Goal: Book appointment/travel/reservation

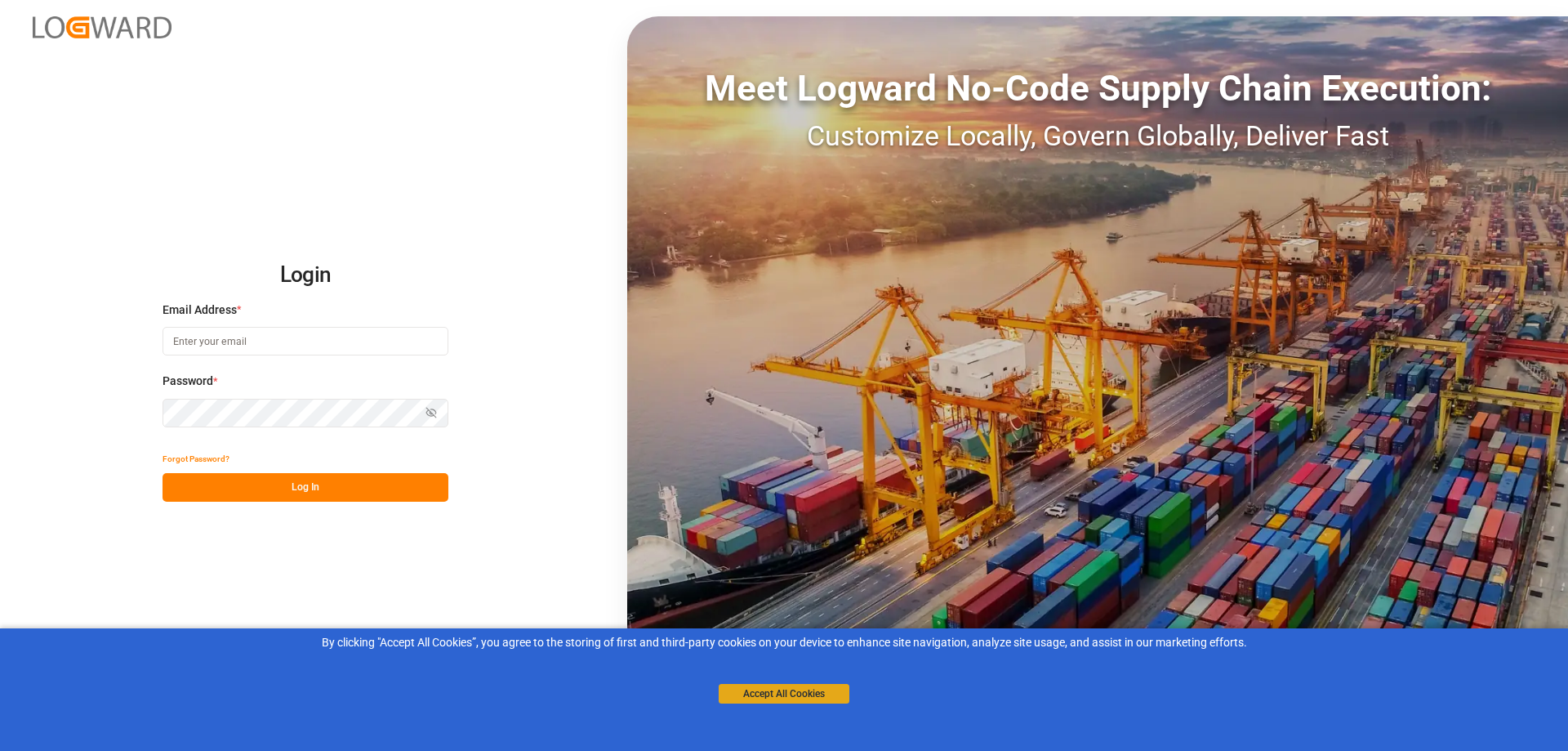
click at [811, 685] on button "Accept All Cookies" at bounding box center [784, 693] width 131 height 20
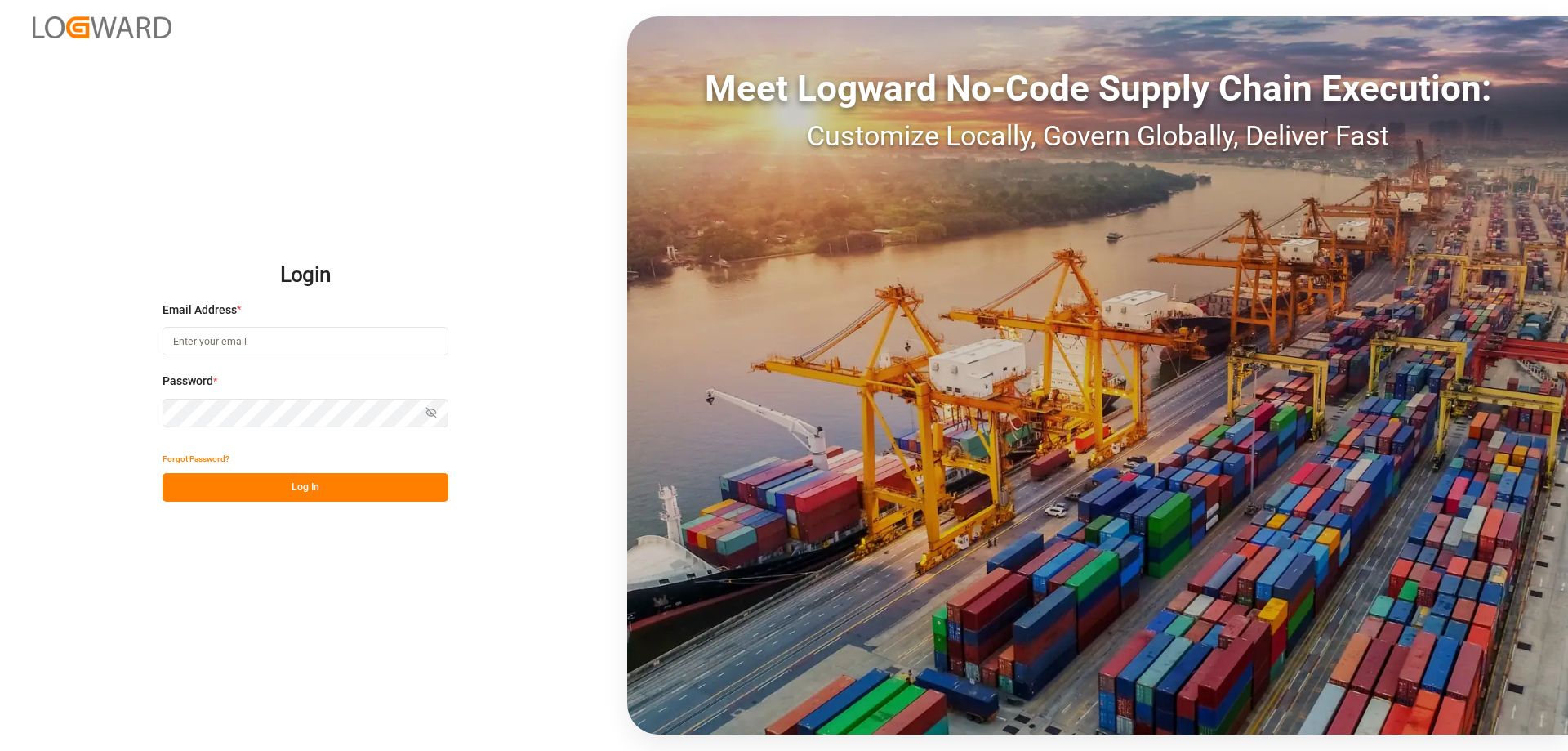
type input "[PERSON_NAME][EMAIL_ADDRESS][PERSON_NAME][DOMAIN_NAME]"
click at [290, 492] on button "Log In" at bounding box center [305, 487] width 286 height 28
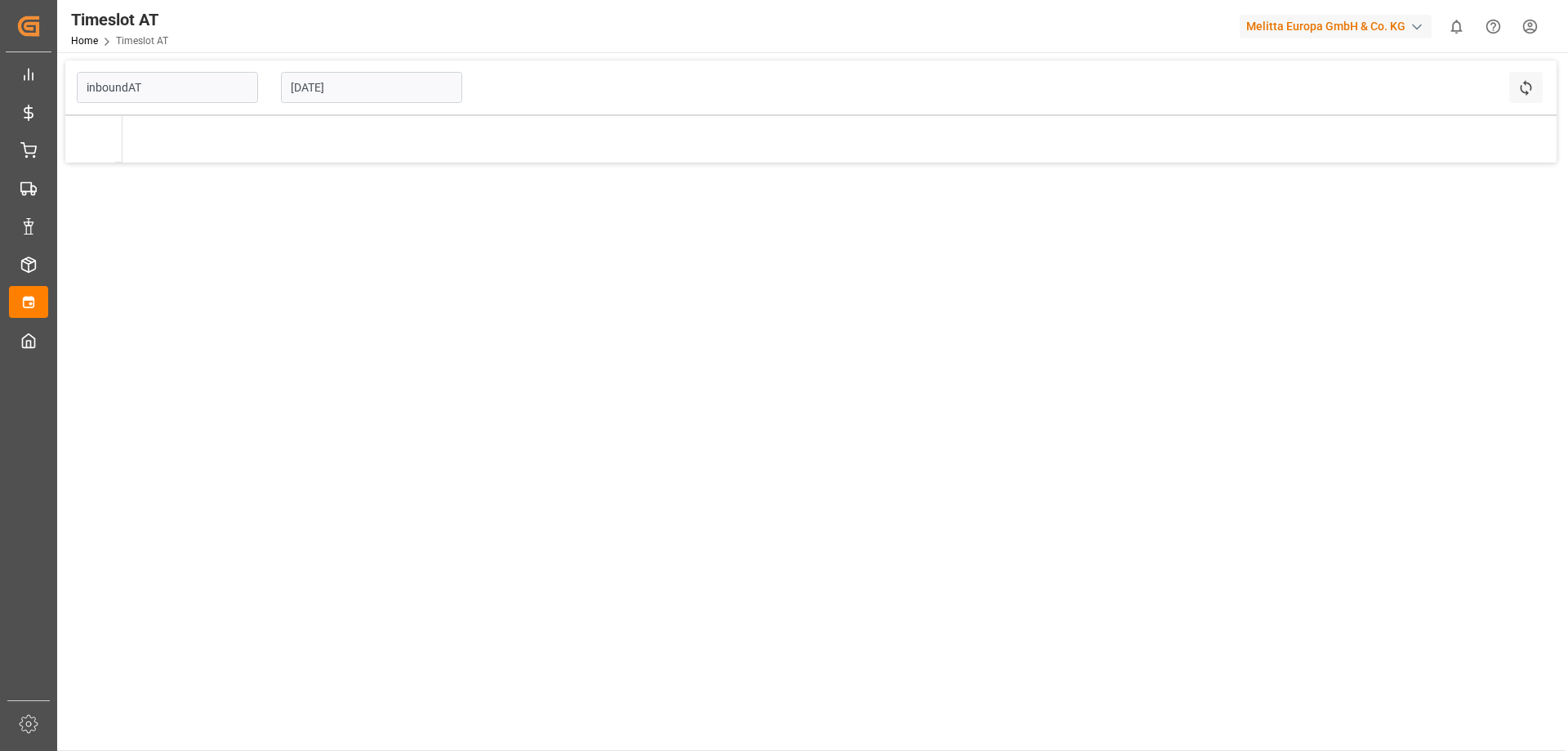
type input "Inbound AT"
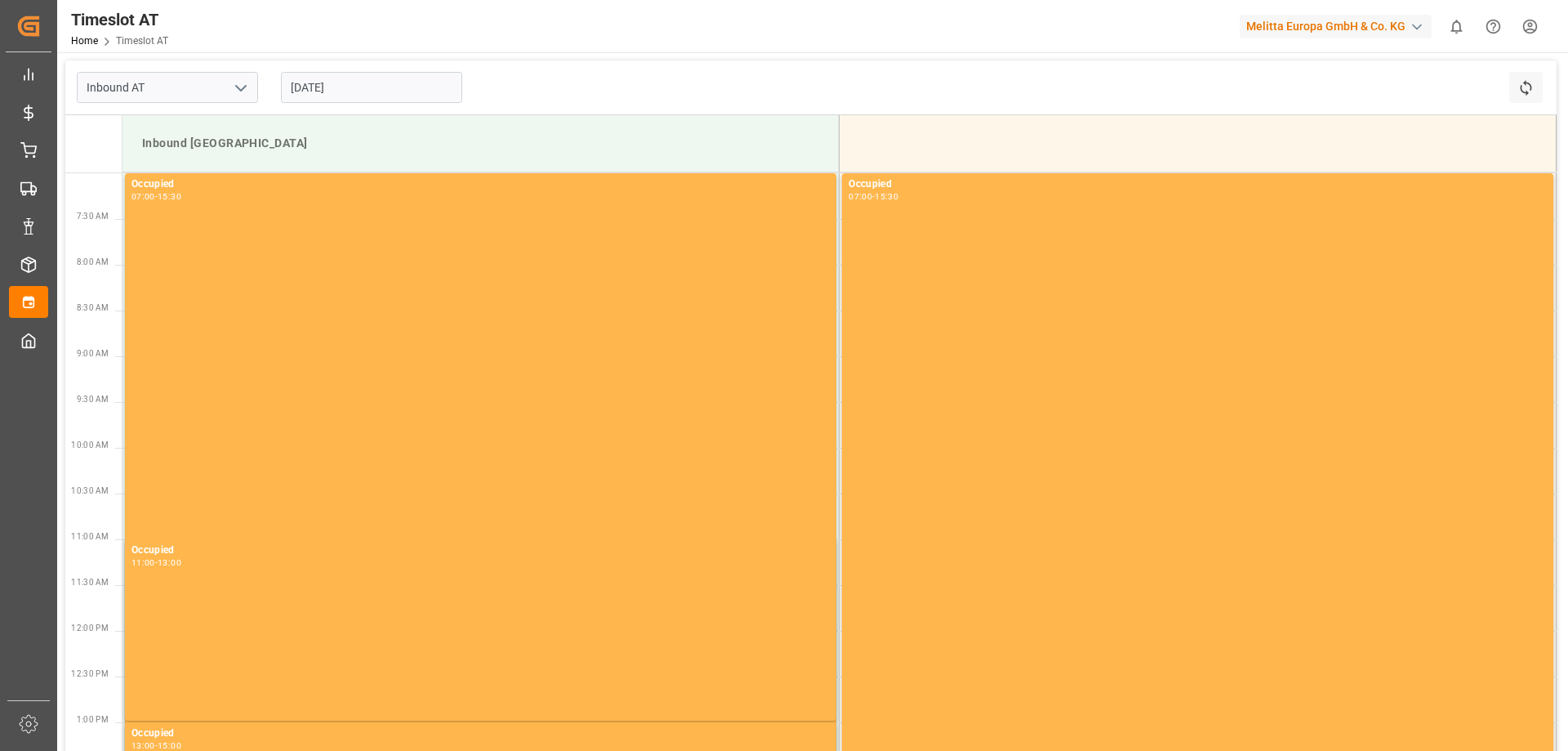
click at [362, 88] on input "[DATE]" at bounding box center [371, 87] width 182 height 31
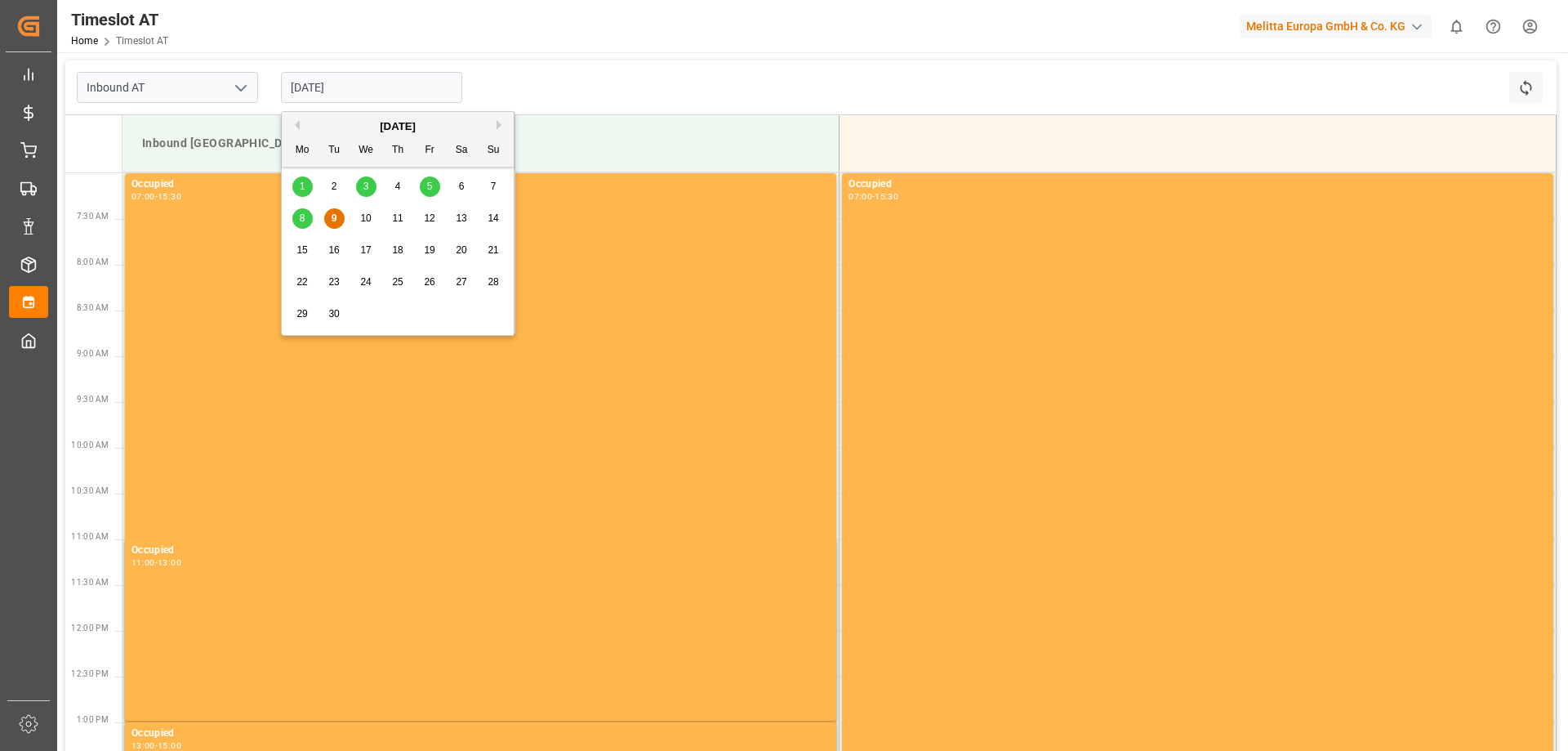
click at [407, 221] on div "11" at bounding box center [398, 219] width 21 height 20
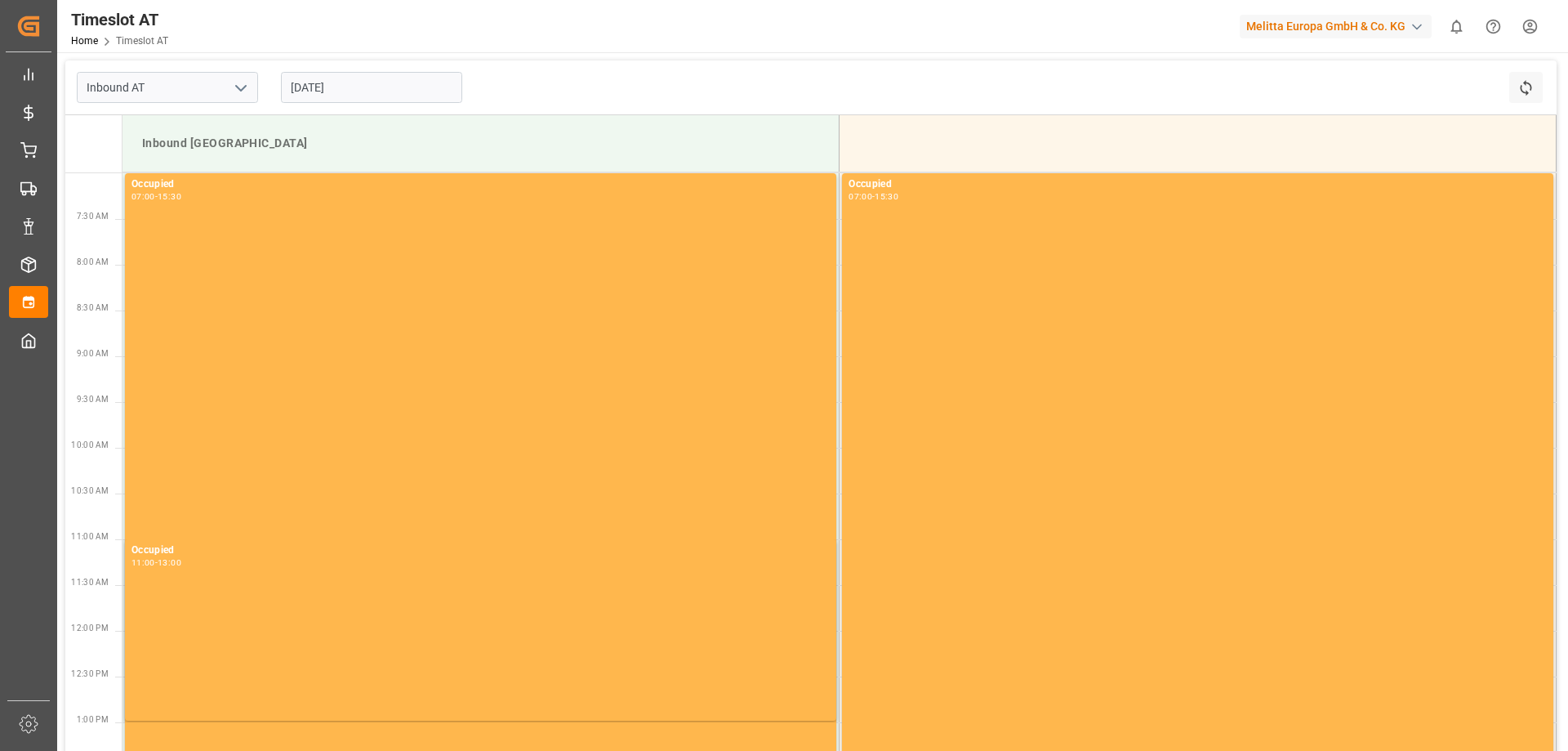
click at [344, 88] on input "[DATE]" at bounding box center [371, 87] width 182 height 31
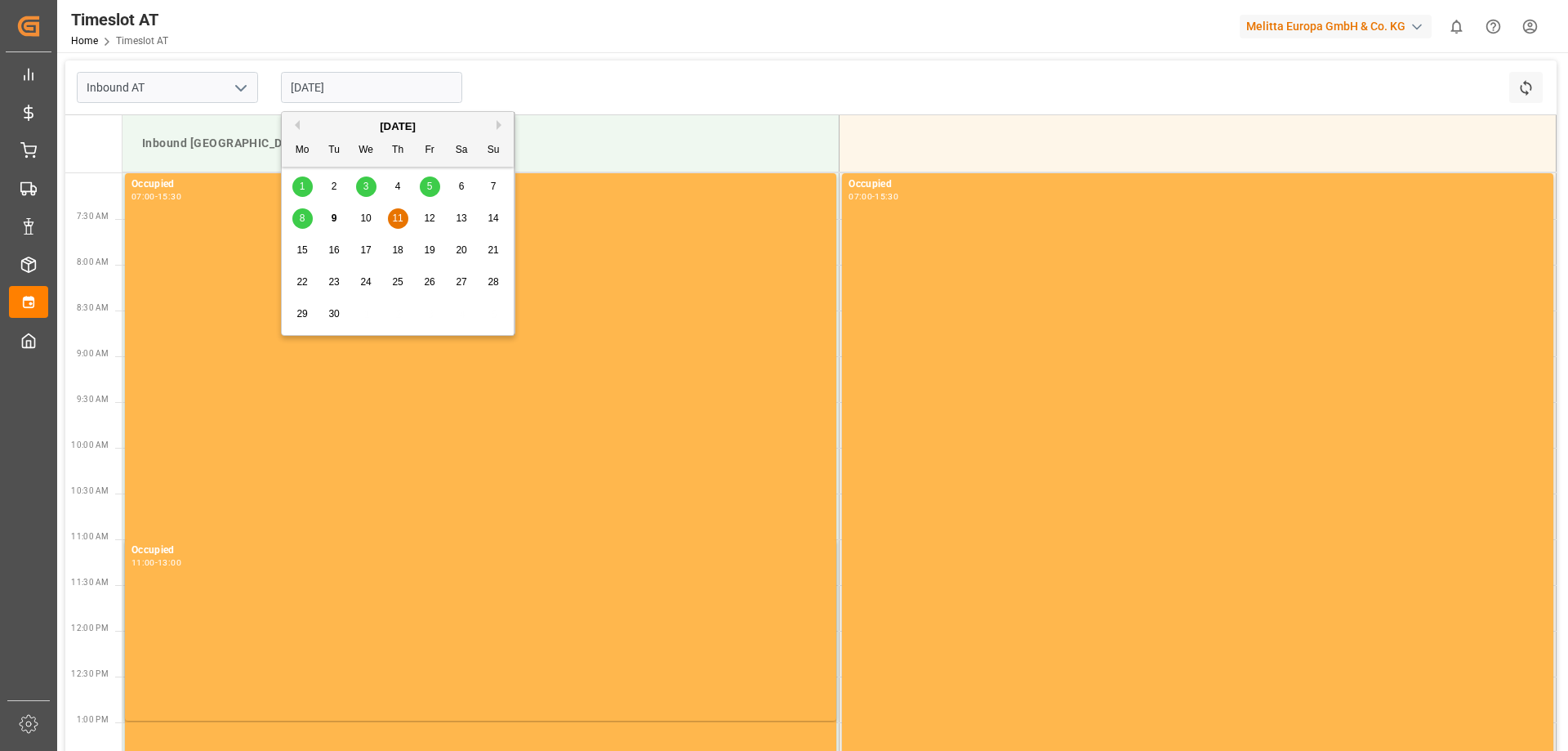
click at [427, 219] on span "12" at bounding box center [429, 218] width 11 height 12
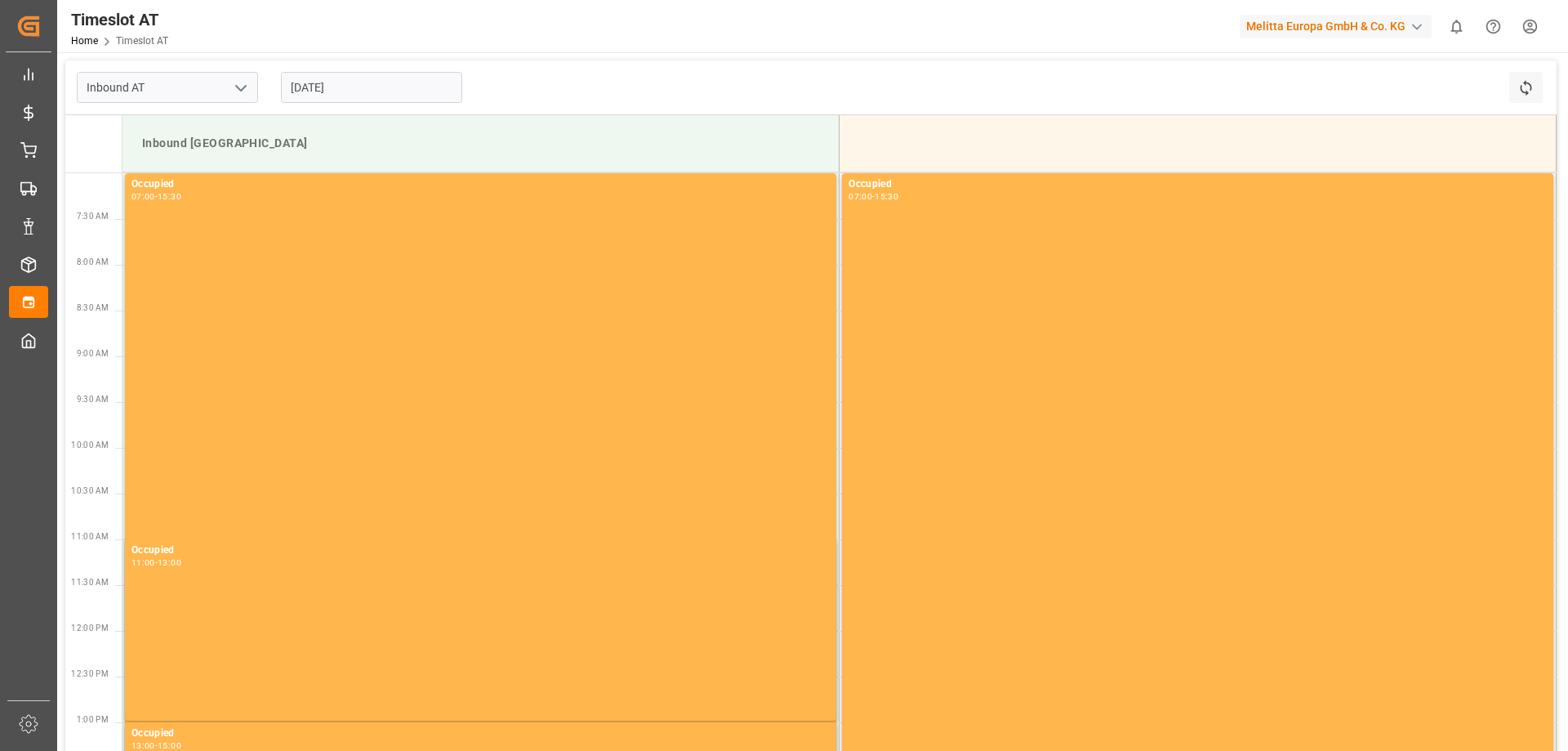
click at [348, 88] on input "[DATE]" at bounding box center [371, 87] width 182 height 31
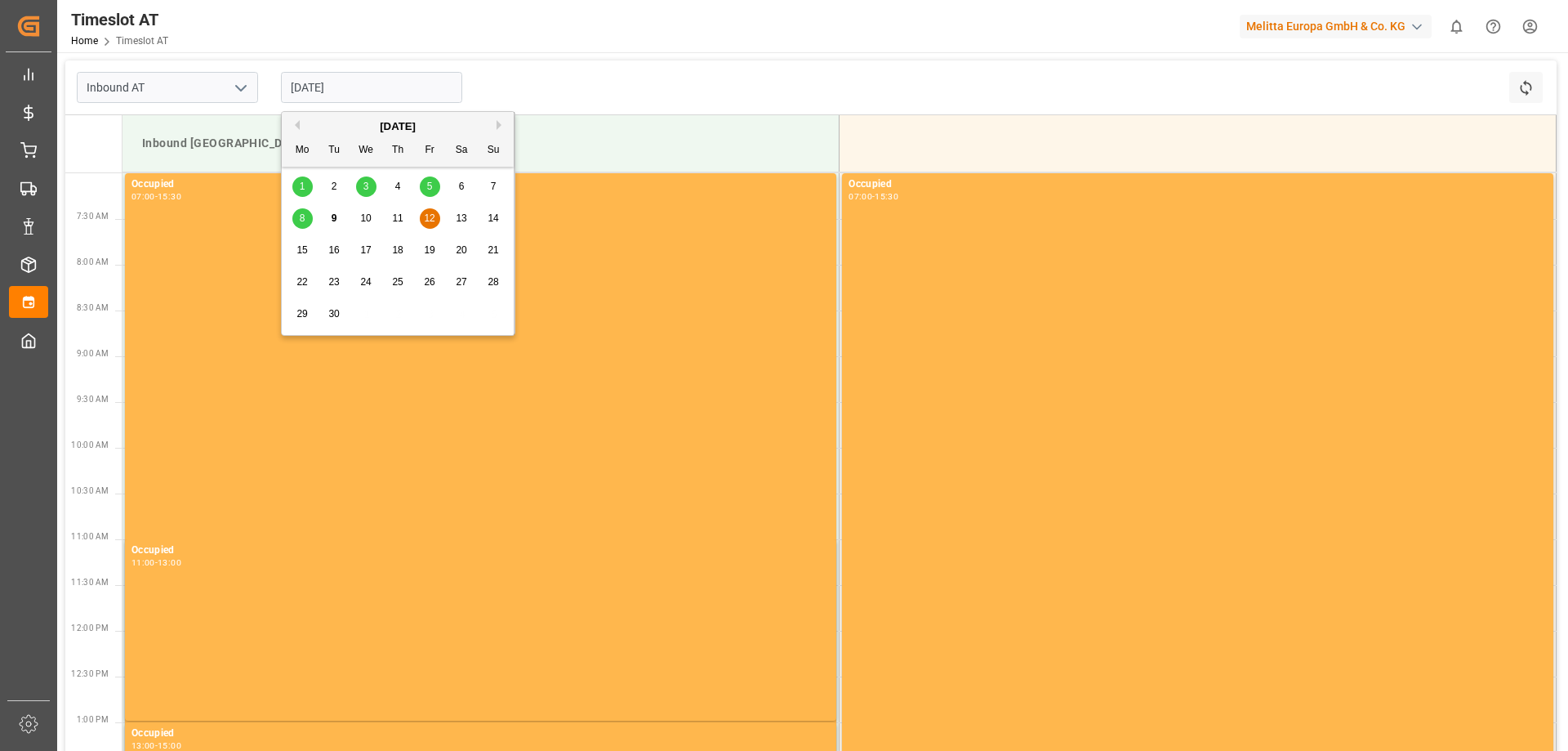
click at [368, 215] on span "10" at bounding box center [365, 218] width 11 height 12
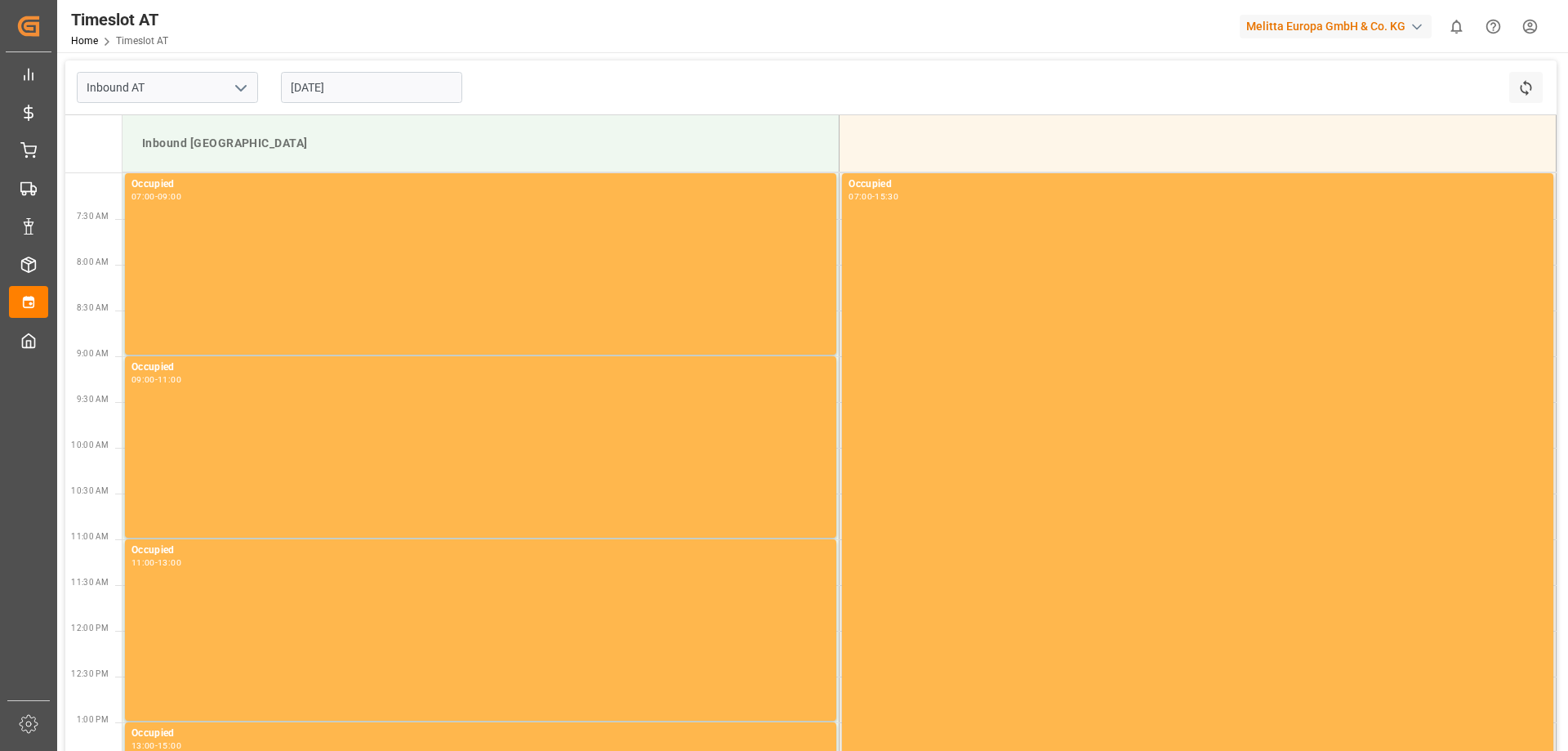
click at [334, 90] on input "[DATE]" at bounding box center [371, 87] width 182 height 31
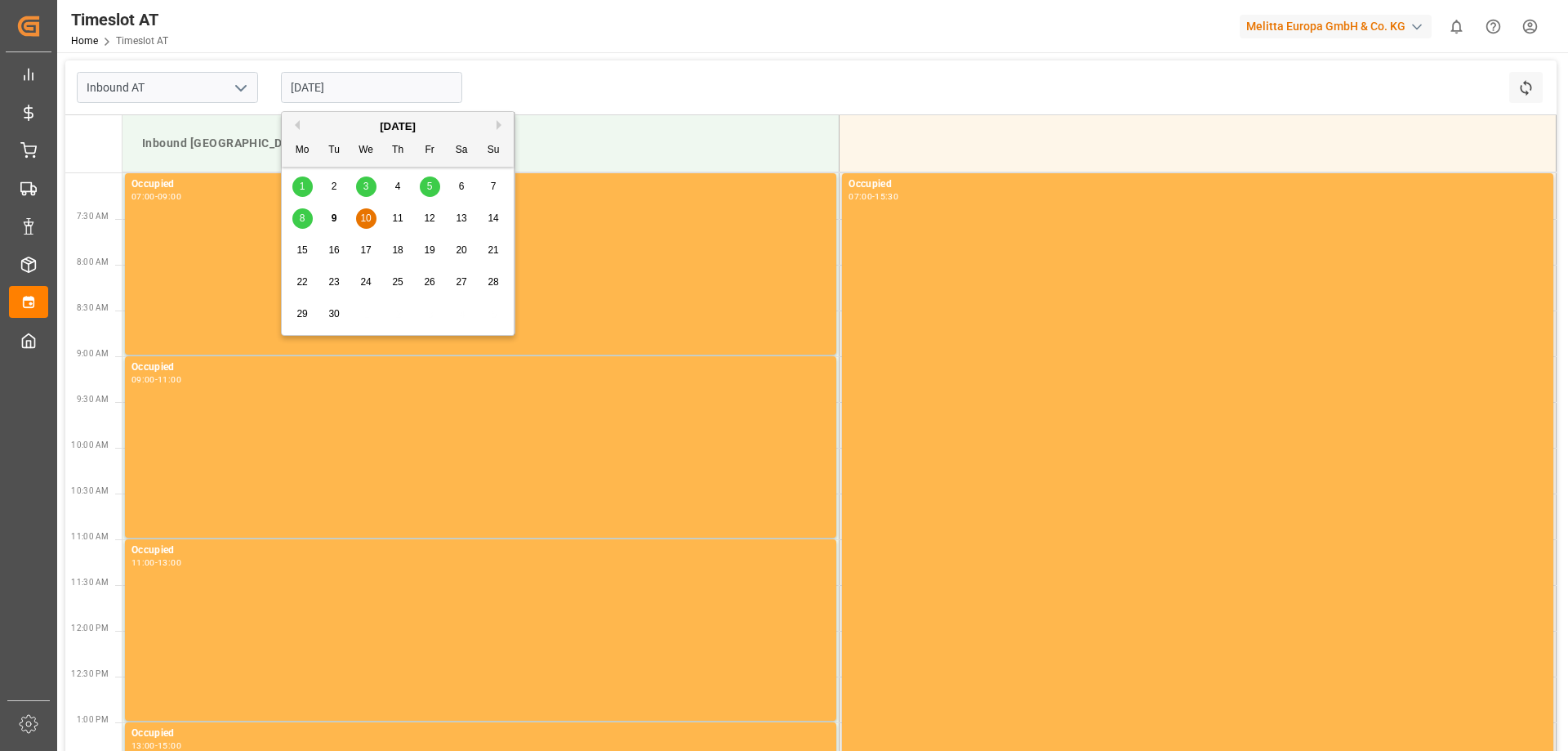
click at [303, 250] on span "15" at bounding box center [301, 250] width 11 height 12
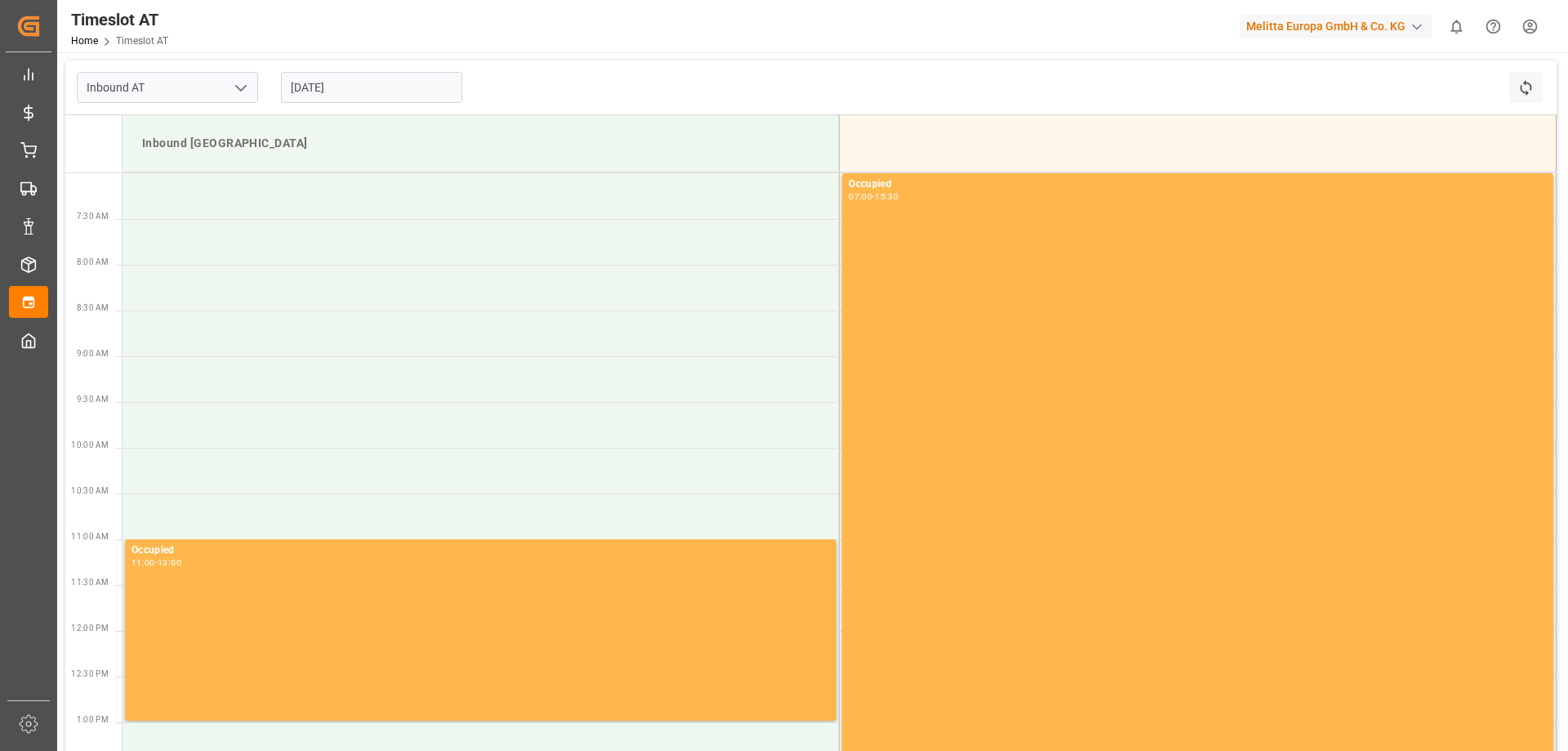
click at [377, 81] on input "[DATE]" at bounding box center [371, 87] width 182 height 31
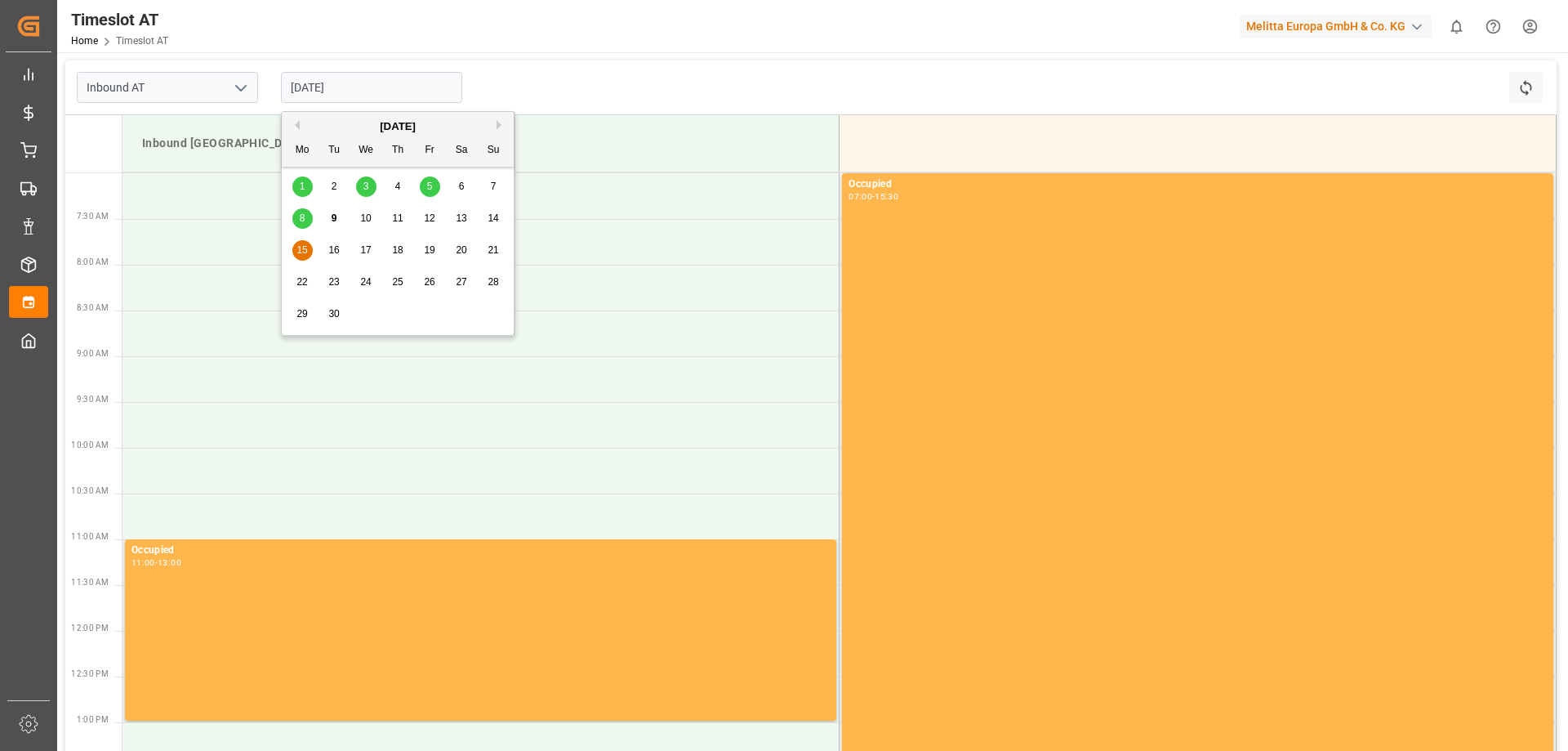
click at [422, 214] on div "12" at bounding box center [430, 219] width 21 height 20
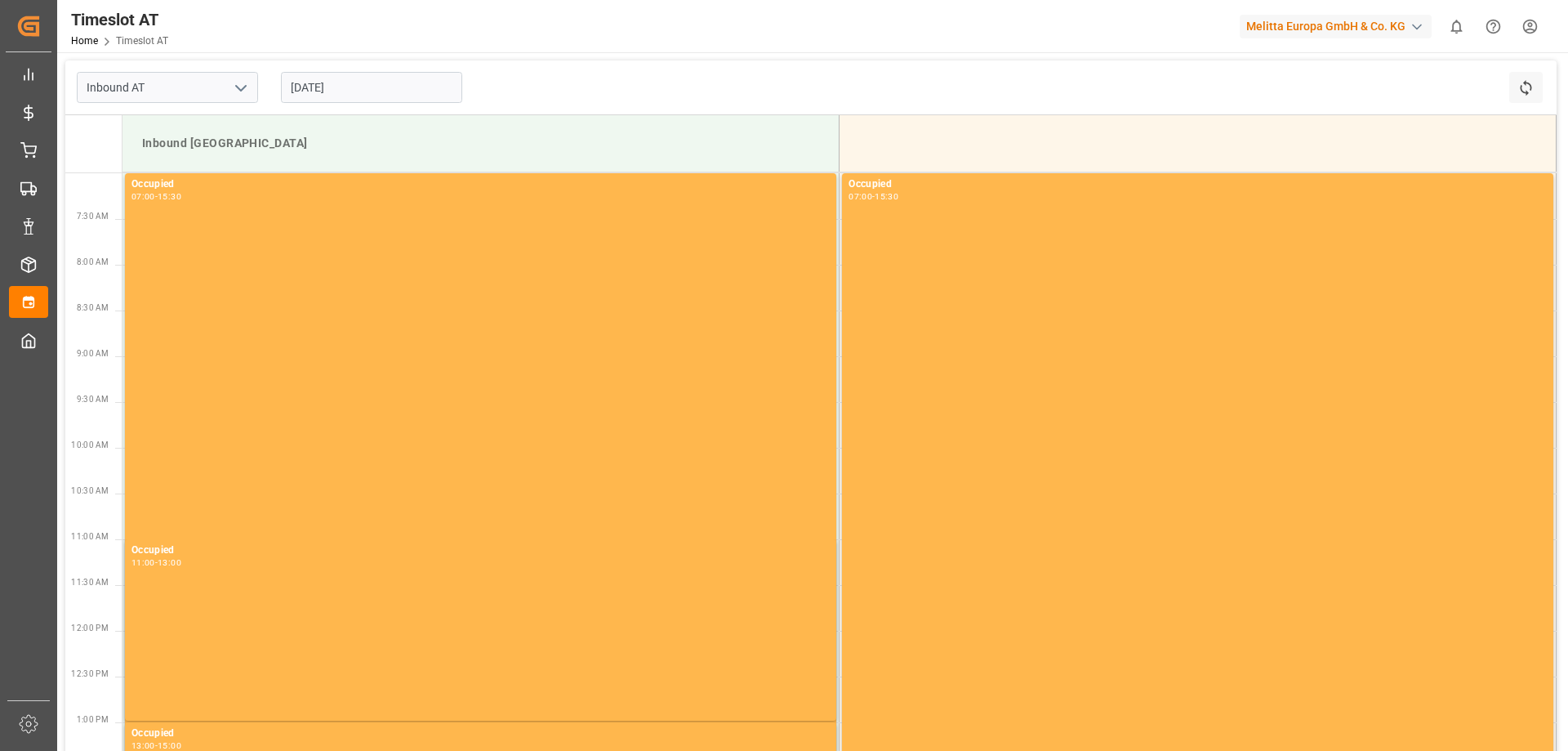
click at [382, 91] on input "[DATE]" at bounding box center [371, 87] width 182 height 31
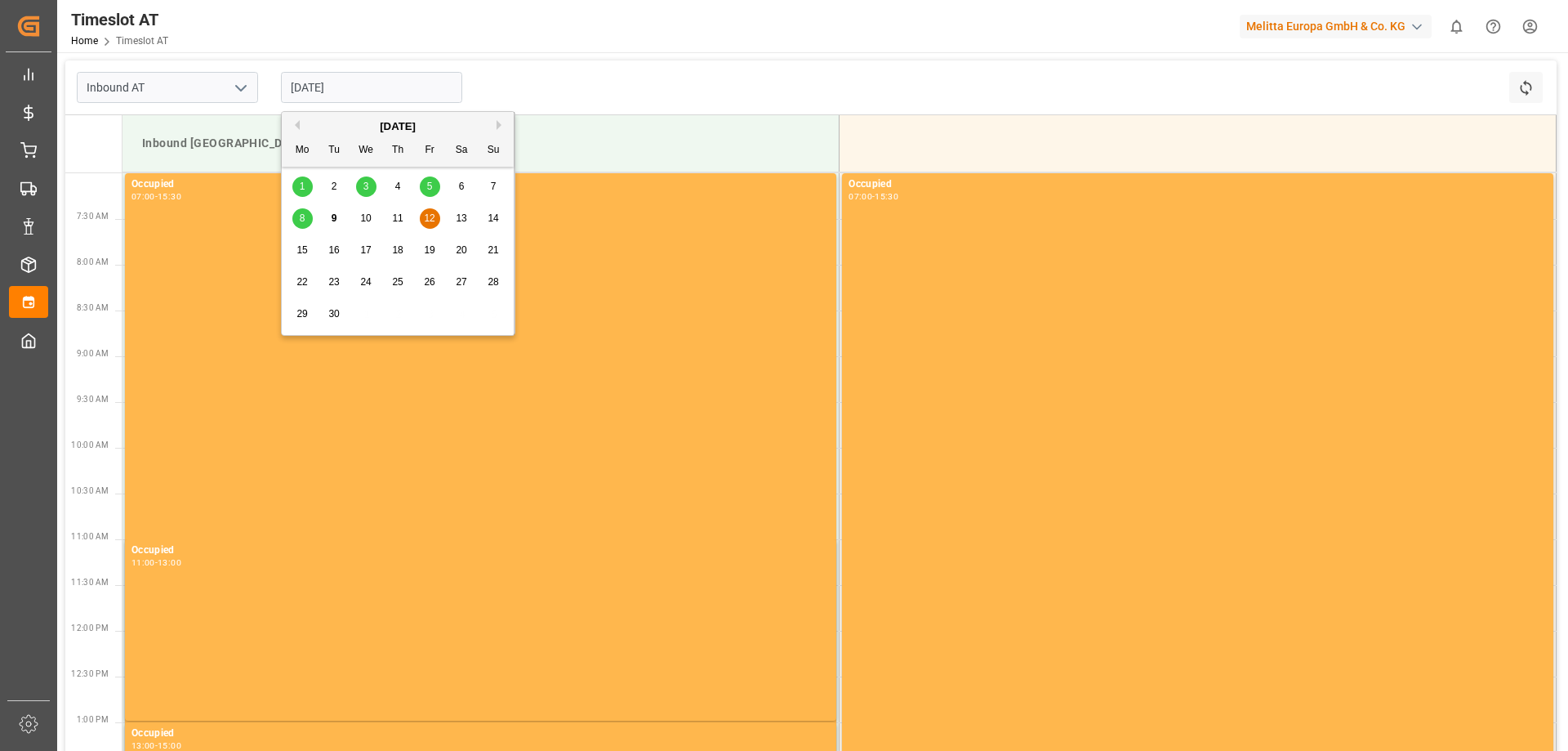
click at [395, 222] on span "11" at bounding box center [397, 218] width 11 height 12
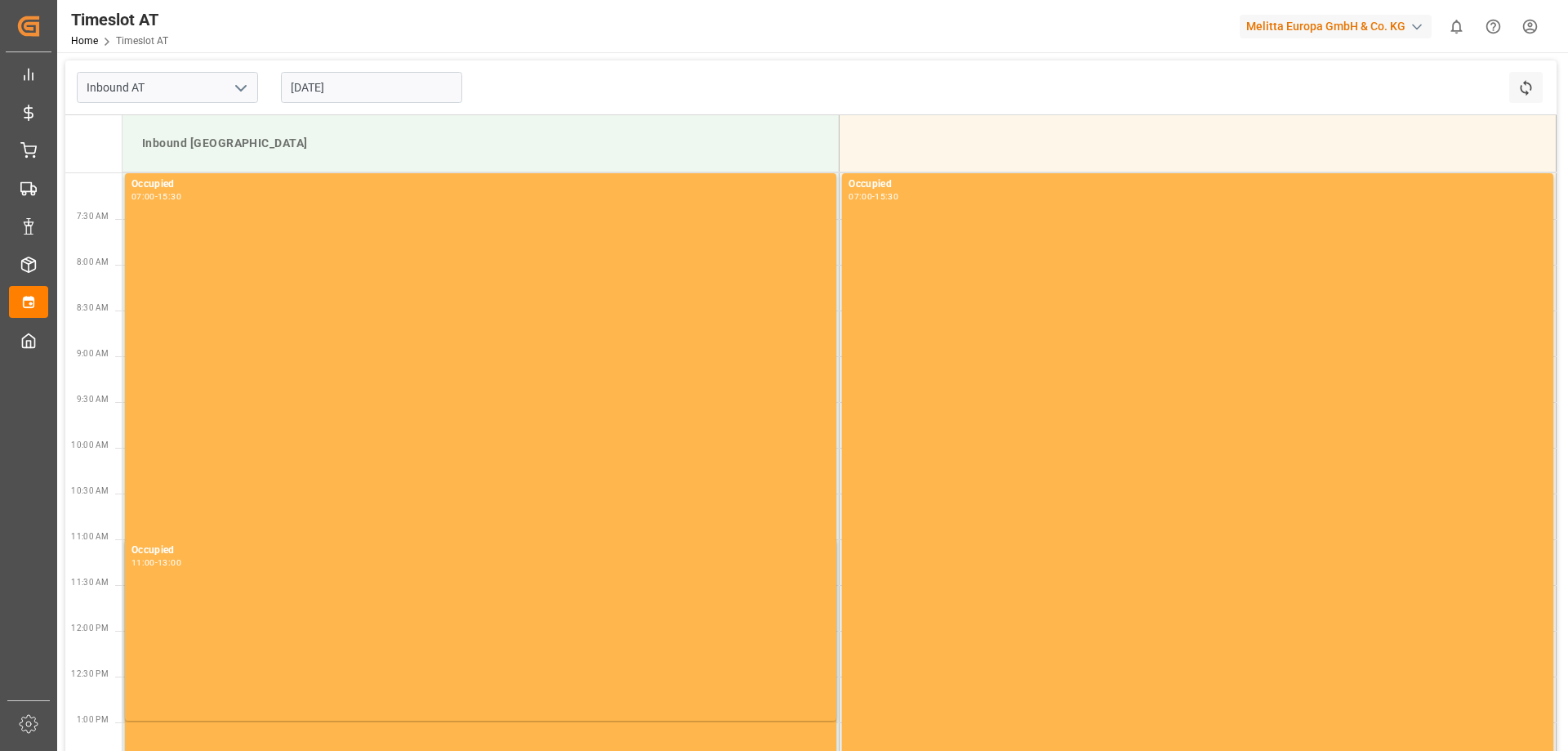
click at [364, 93] on input "[DATE]" at bounding box center [371, 87] width 182 height 31
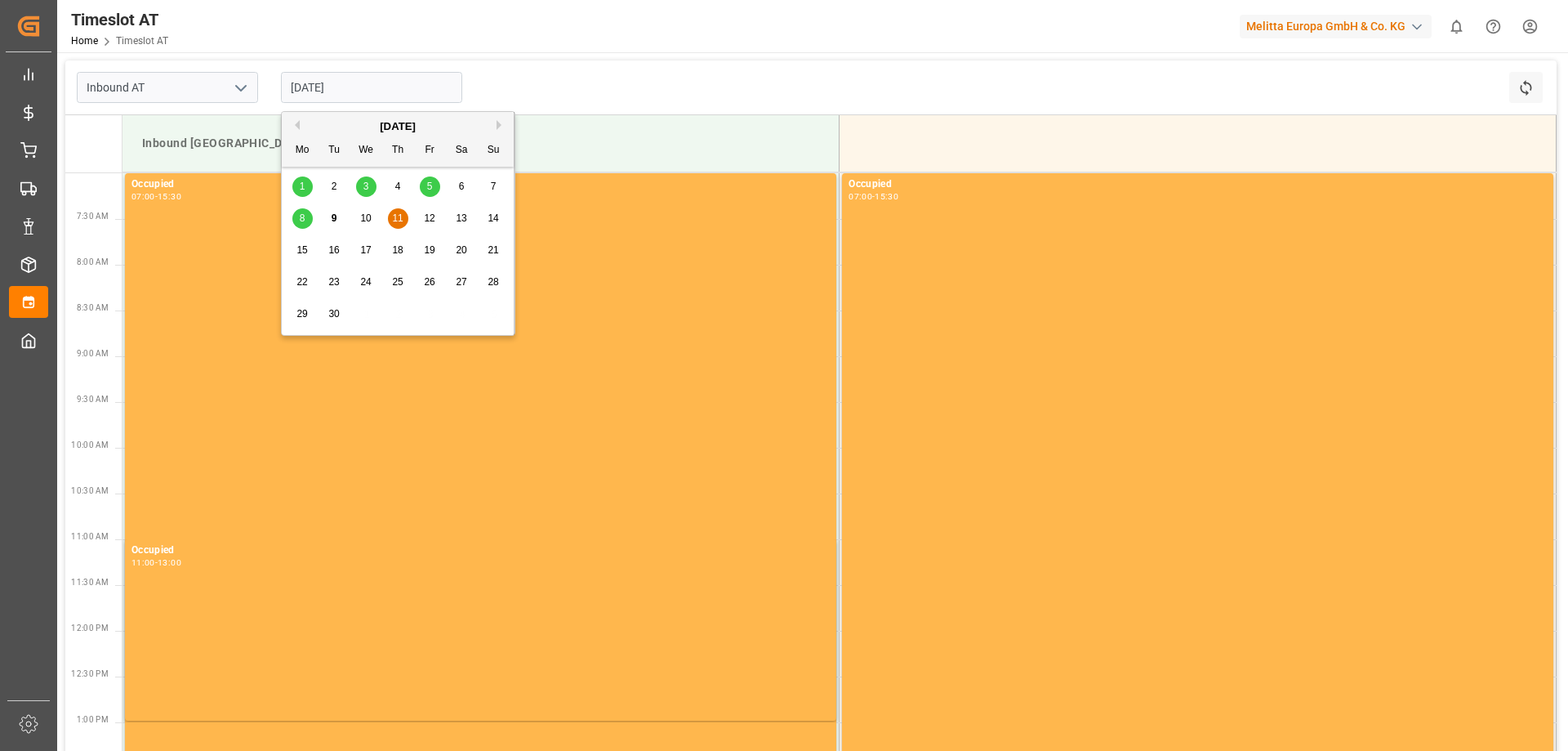
click at [714, 80] on div "Inbound AT [DATE] Refresh Time Slots" at bounding box center [811, 88] width 1491 height 55
click at [320, 91] on input "[DATE]" at bounding box center [371, 87] width 182 height 31
click at [358, 217] on div "10" at bounding box center [366, 219] width 21 height 20
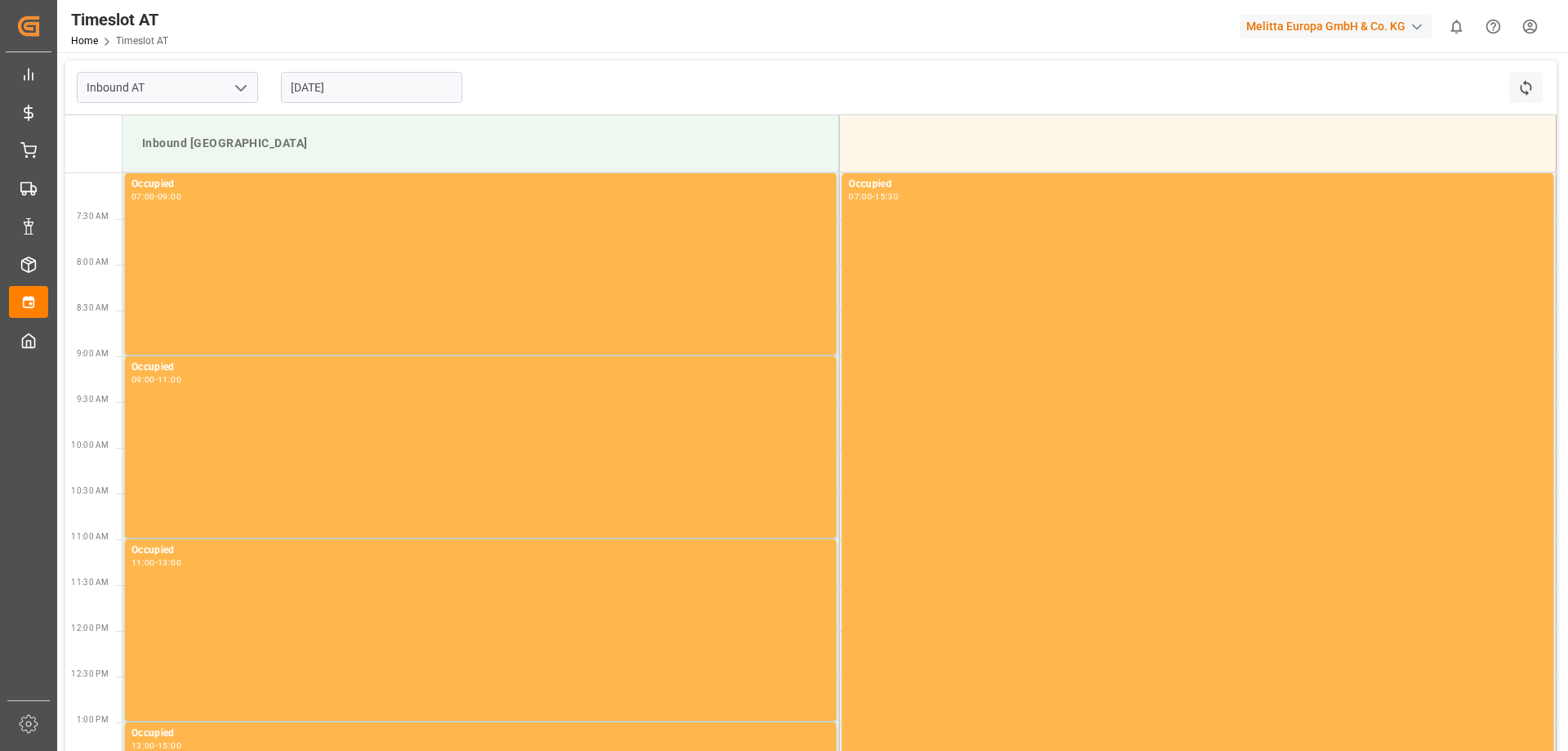
click at [374, 85] on input "[DATE]" at bounding box center [371, 87] width 182 height 31
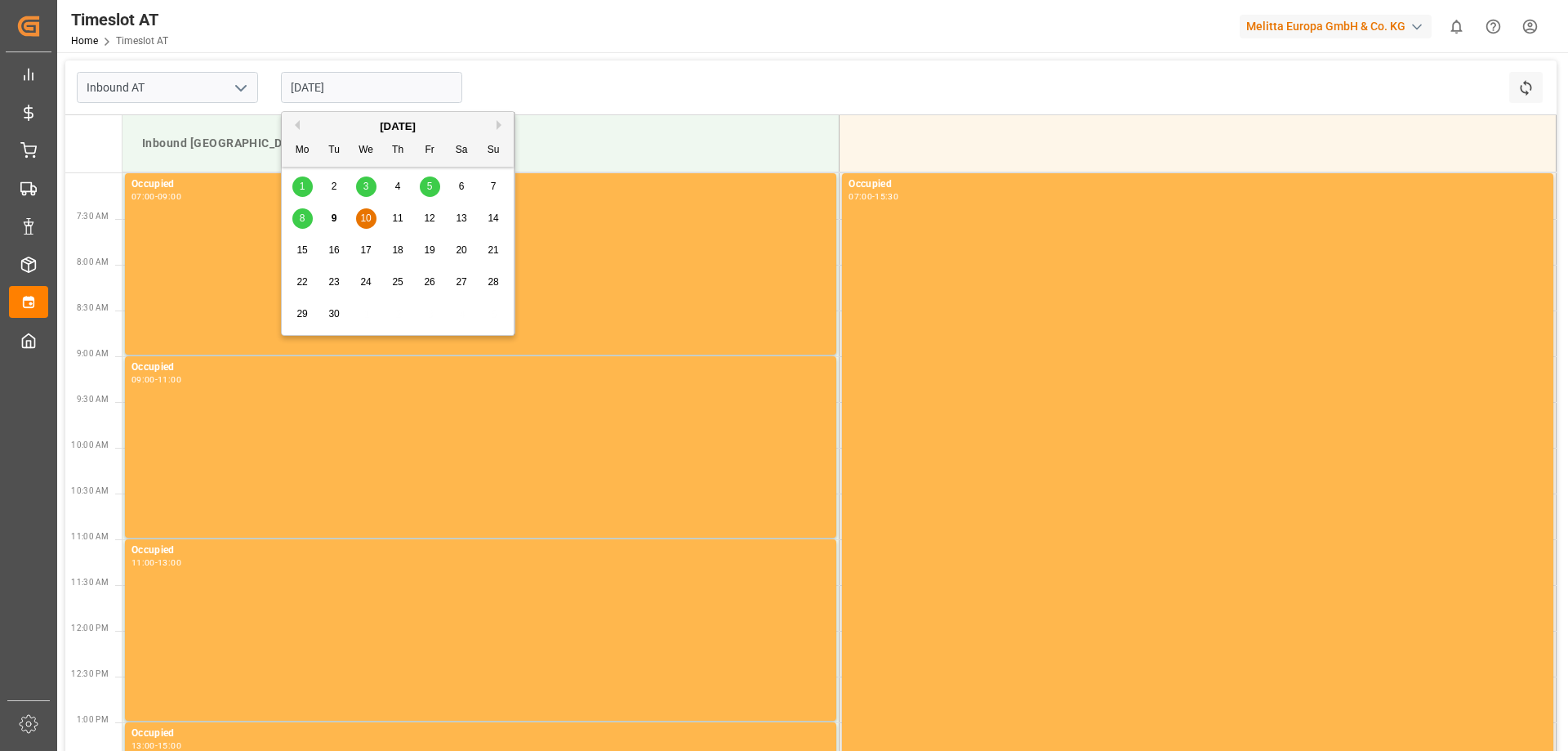
click at [332, 221] on span "9" at bounding box center [335, 218] width 6 height 12
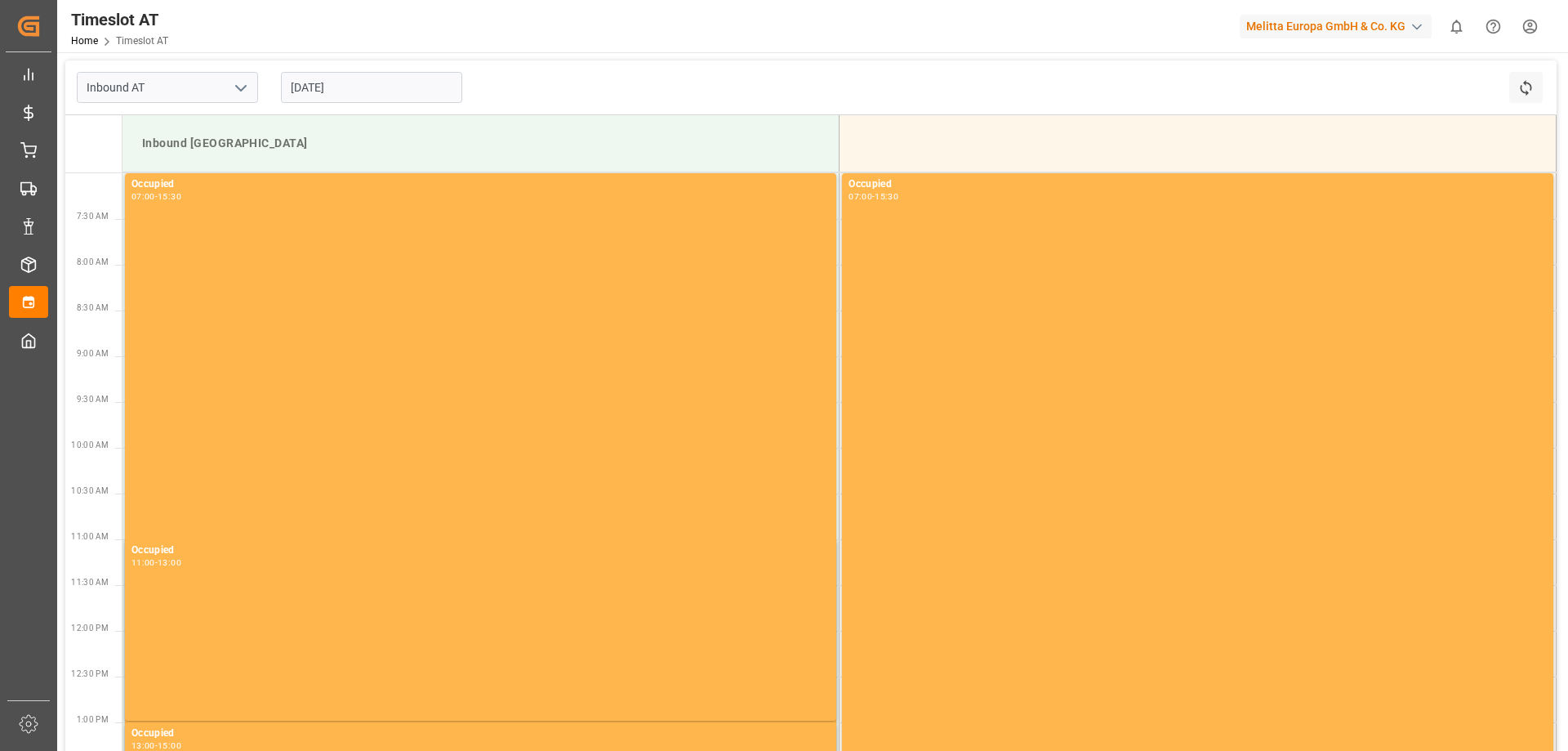
click at [330, 88] on input "[DATE]" at bounding box center [371, 87] width 182 height 31
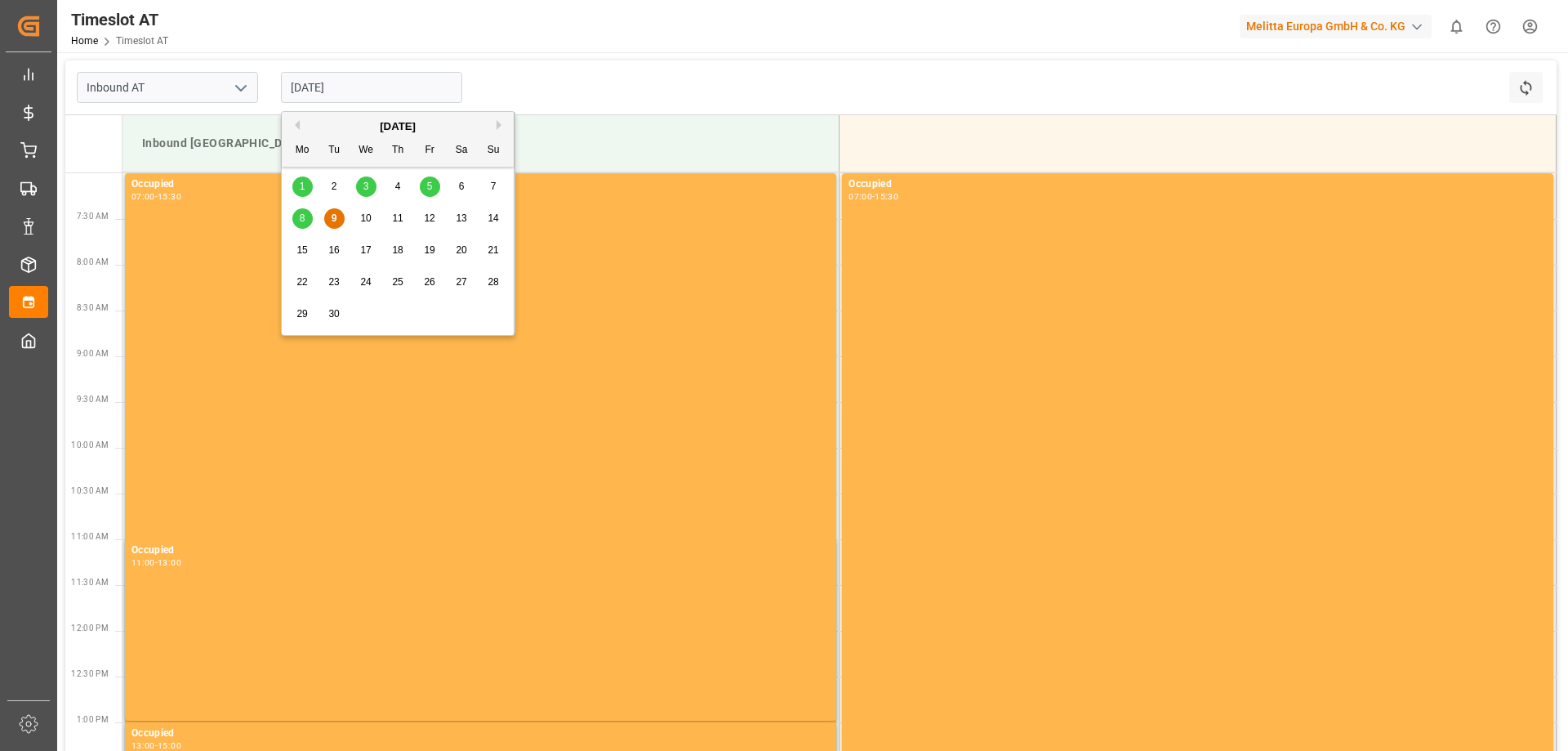
click at [307, 255] on span "15" at bounding box center [301, 250] width 11 height 12
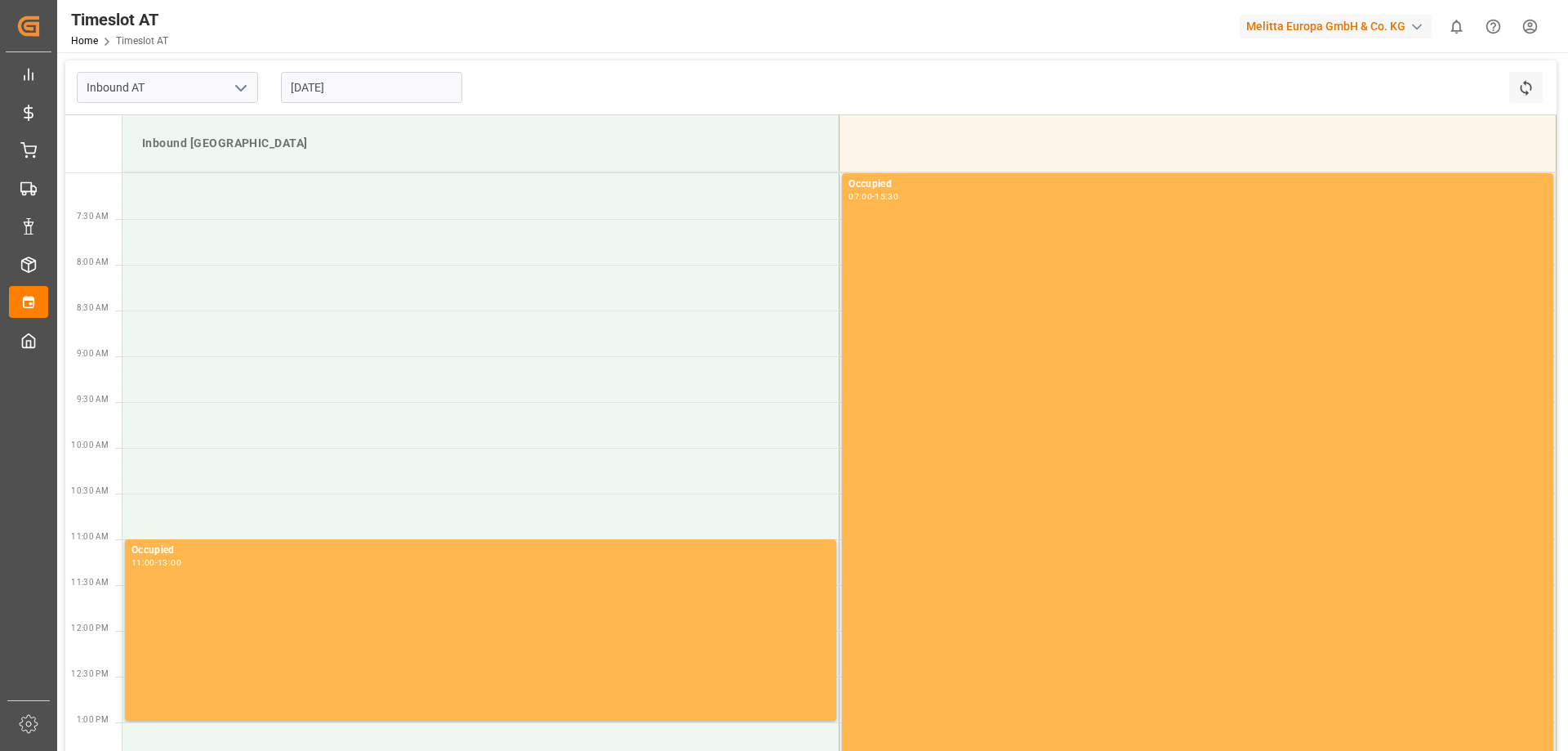
click at [339, 93] on input "[DATE]" at bounding box center [371, 87] width 182 height 31
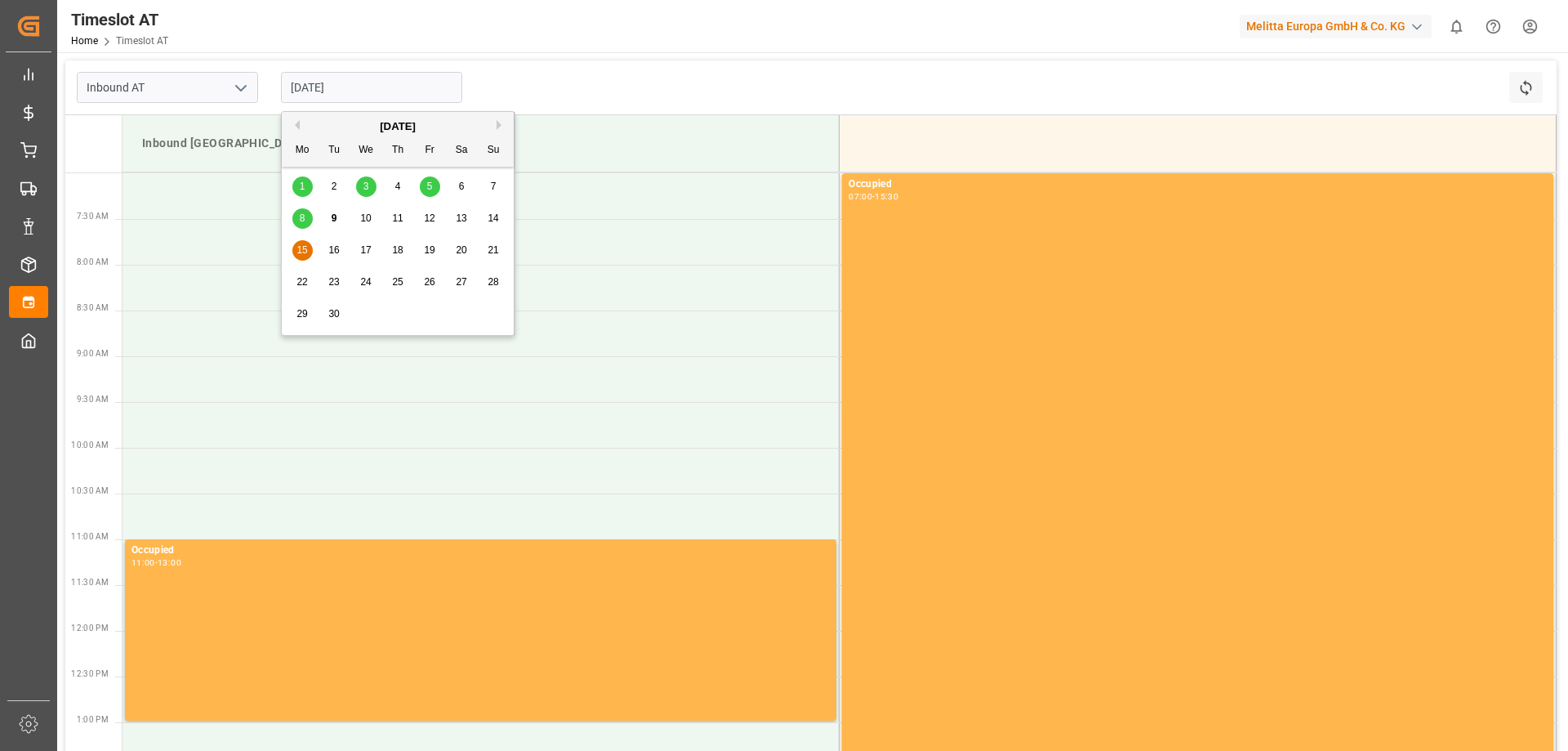
click at [393, 212] on span "11" at bounding box center [397, 218] width 11 height 12
type input "[DATE]"
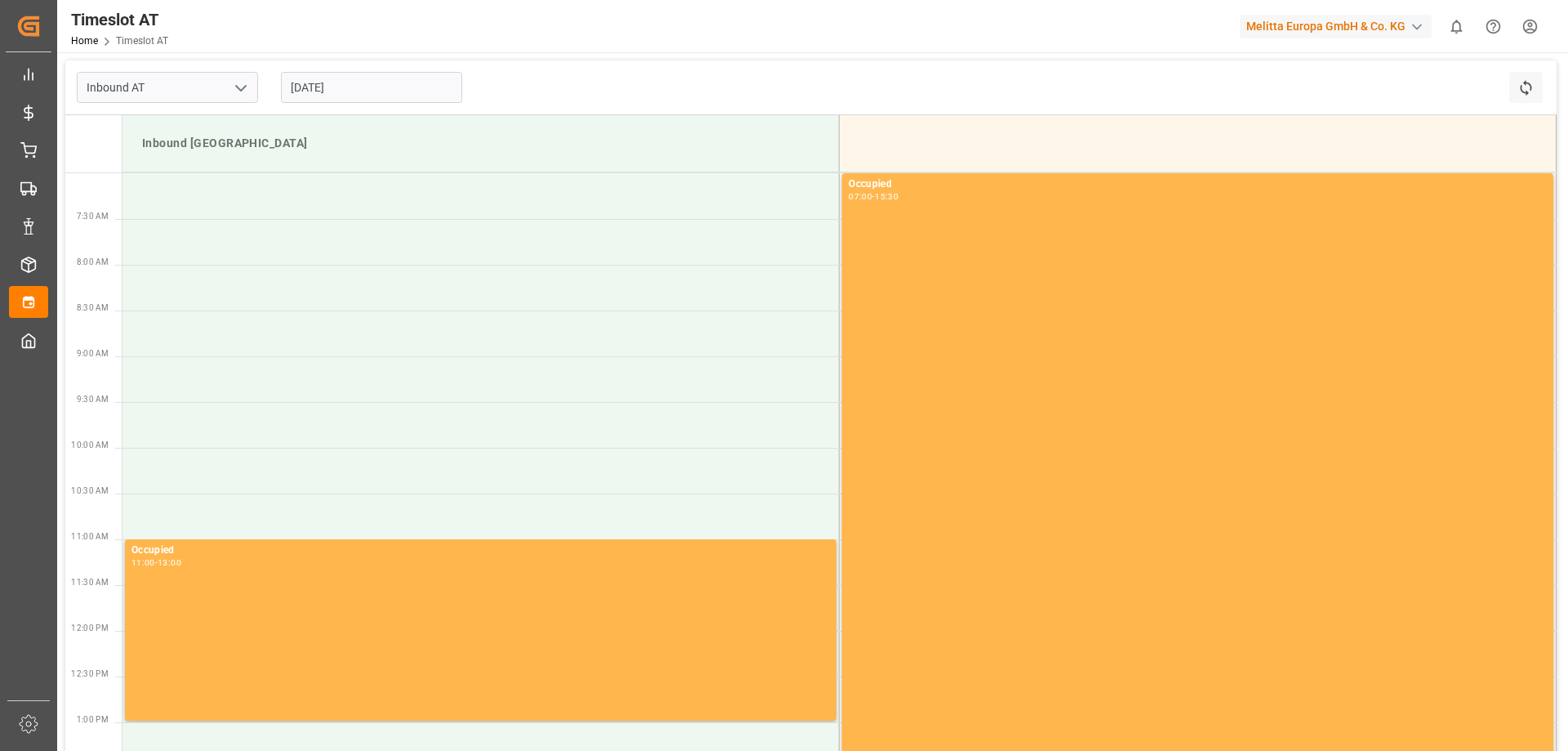
scroll to position [395, 0]
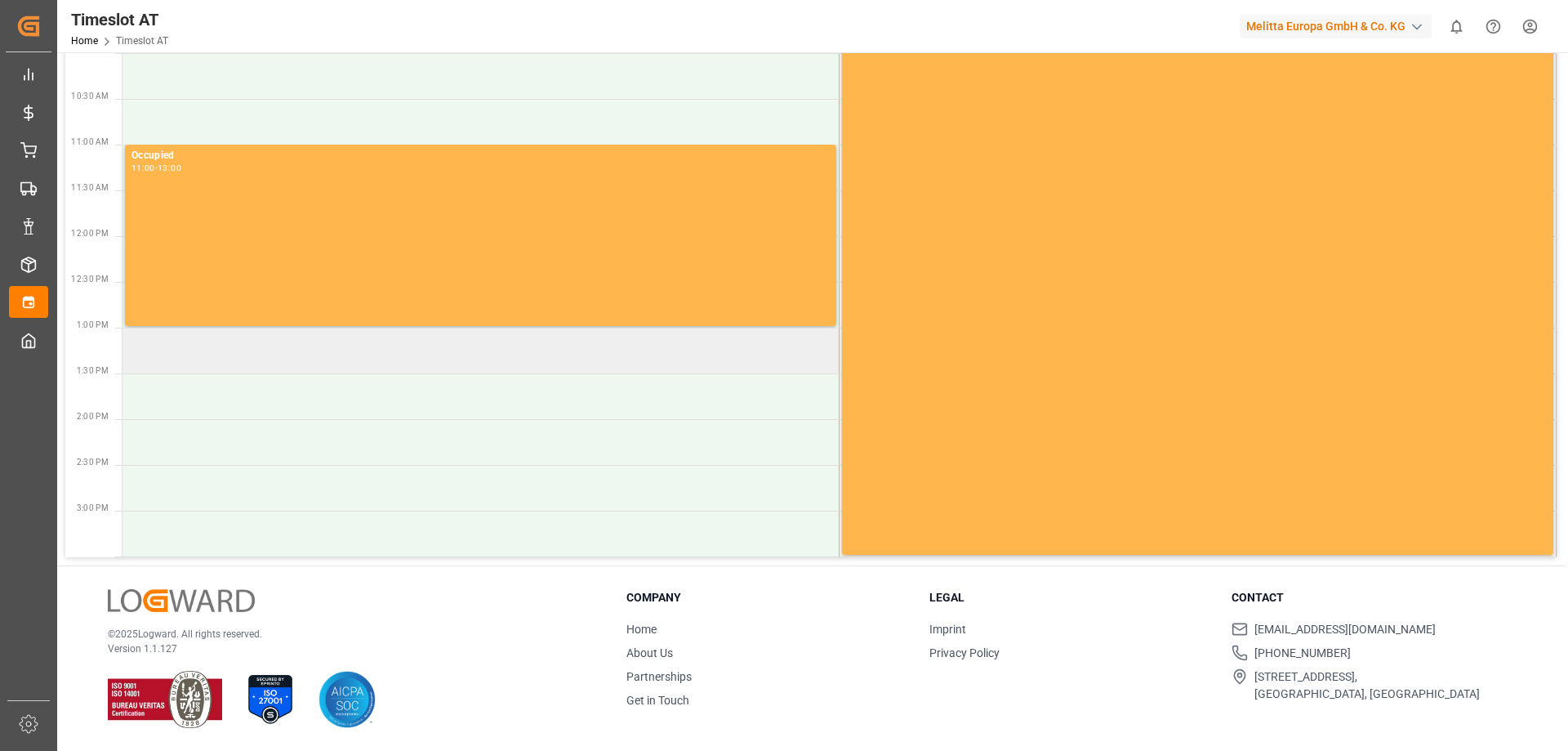
click at [462, 362] on td at bounding box center [481, 350] width 717 height 46
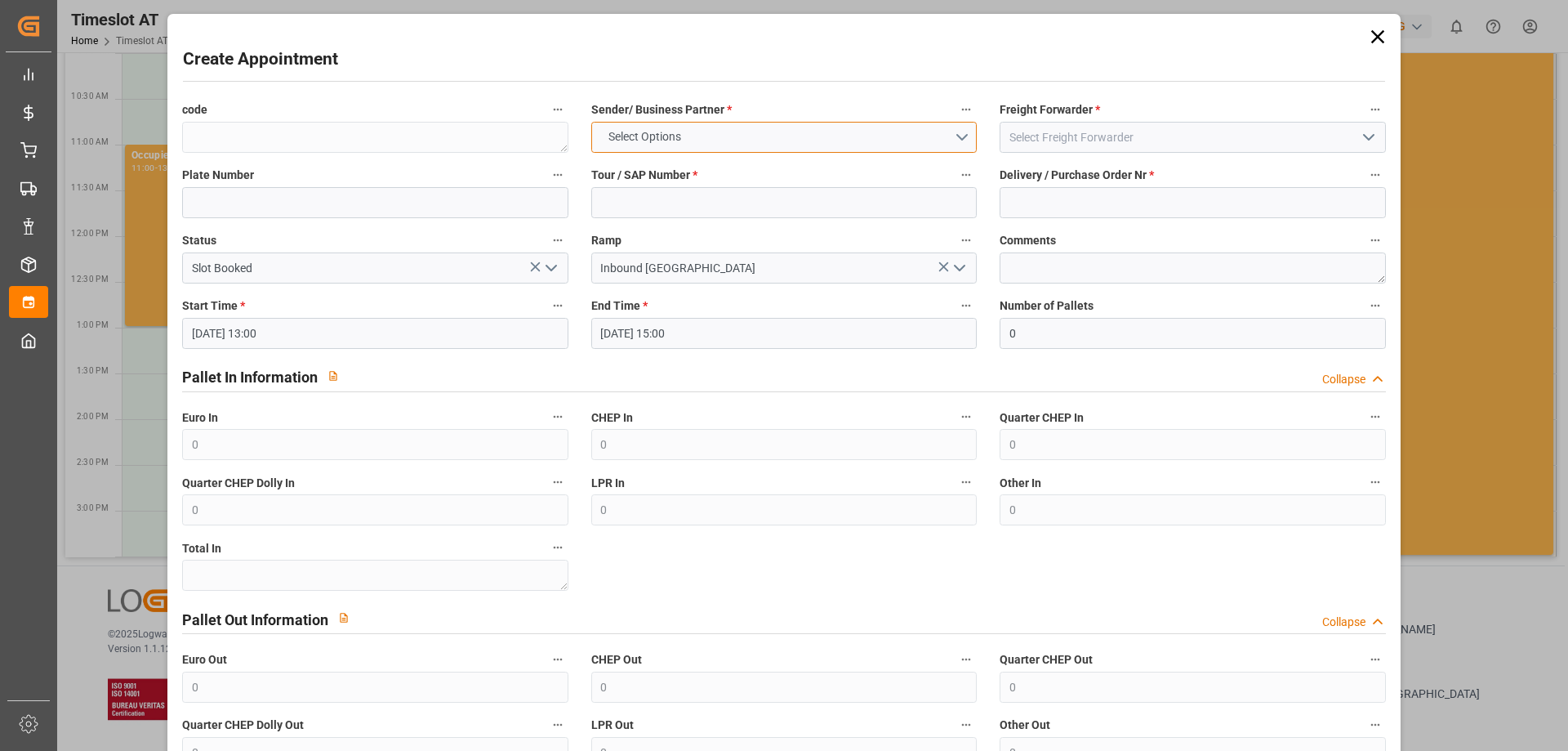
click at [876, 131] on button "Select Options" at bounding box center [784, 137] width 386 height 31
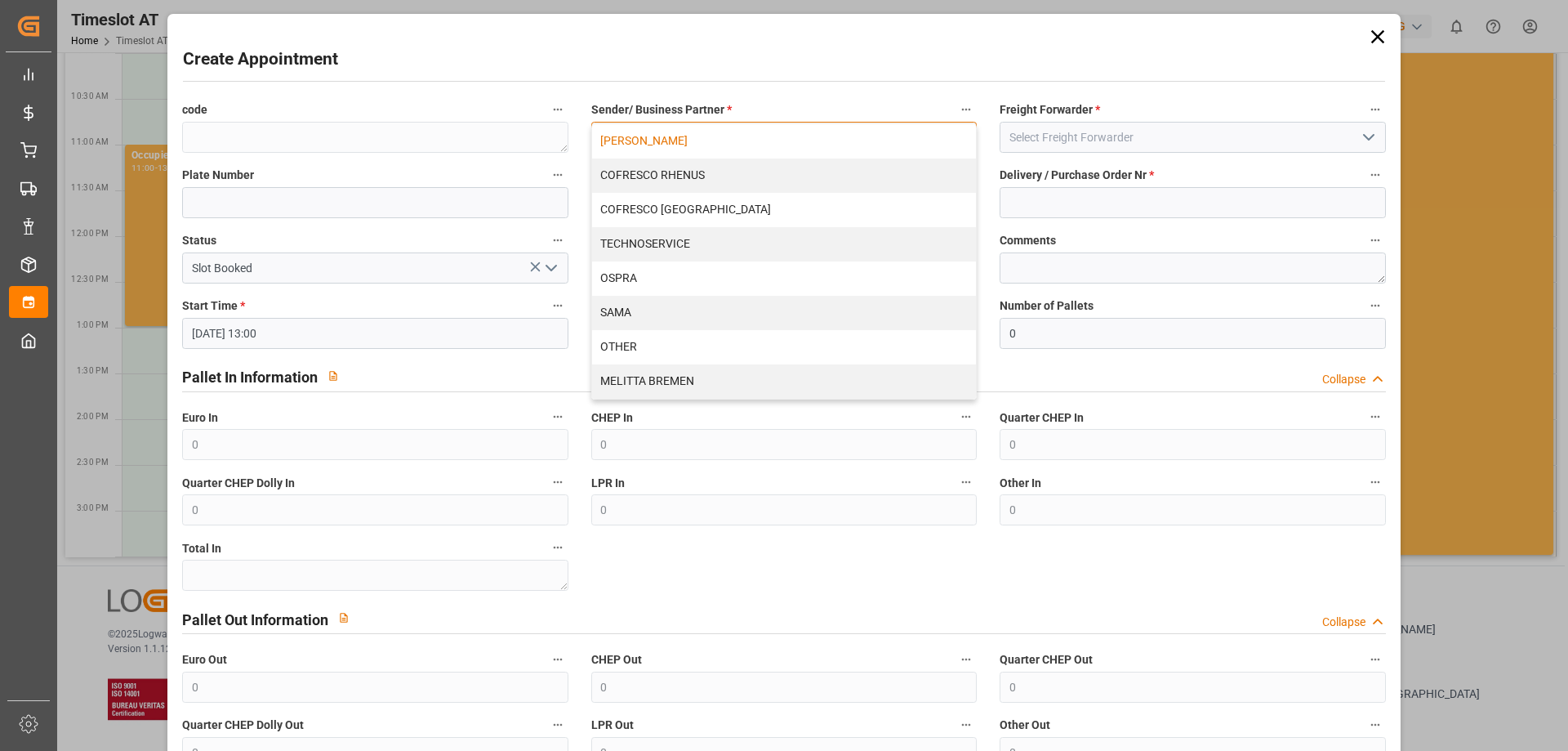
click at [778, 148] on div "[PERSON_NAME]" at bounding box center [784, 140] width 384 height 34
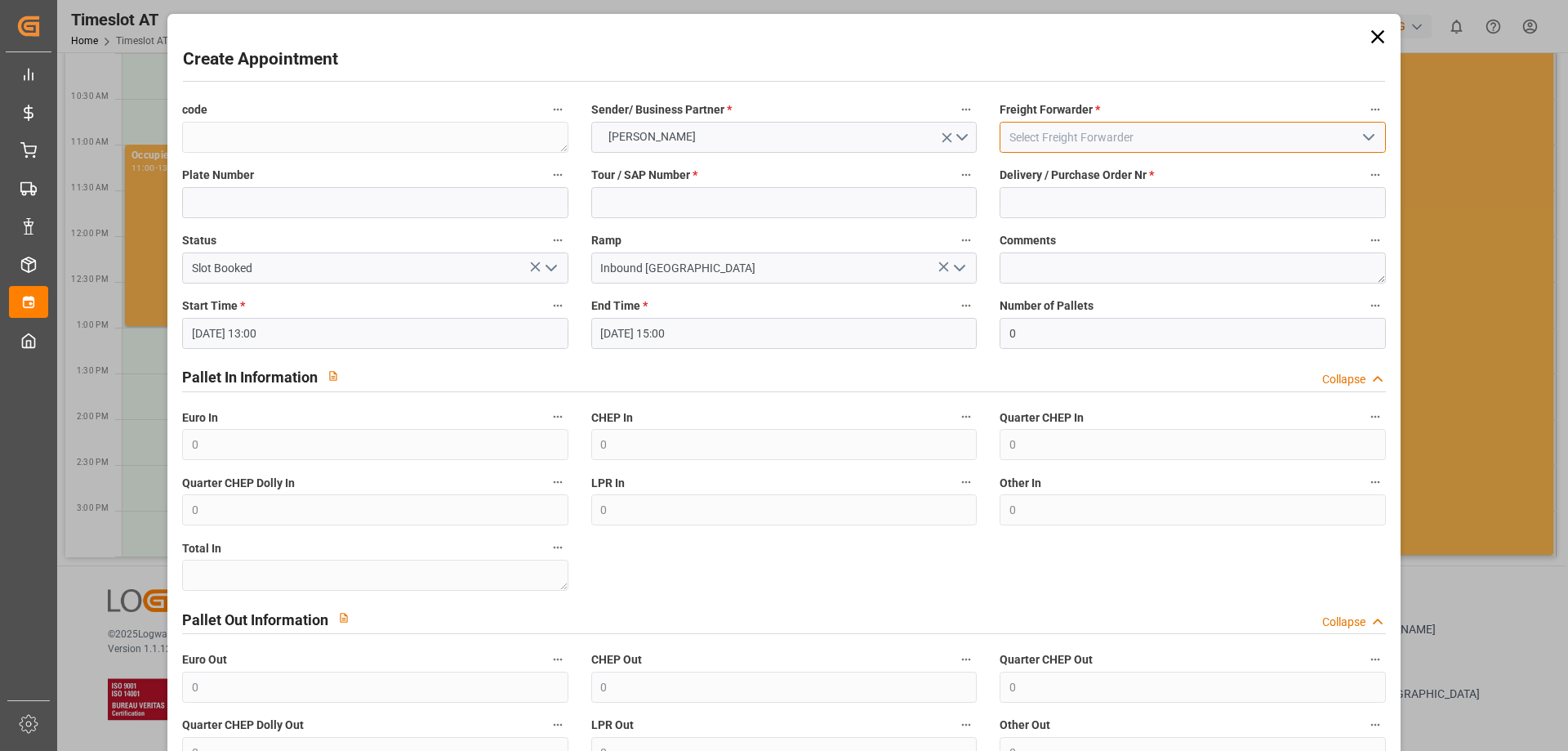
click at [1059, 143] on input at bounding box center [1192, 137] width 386 height 31
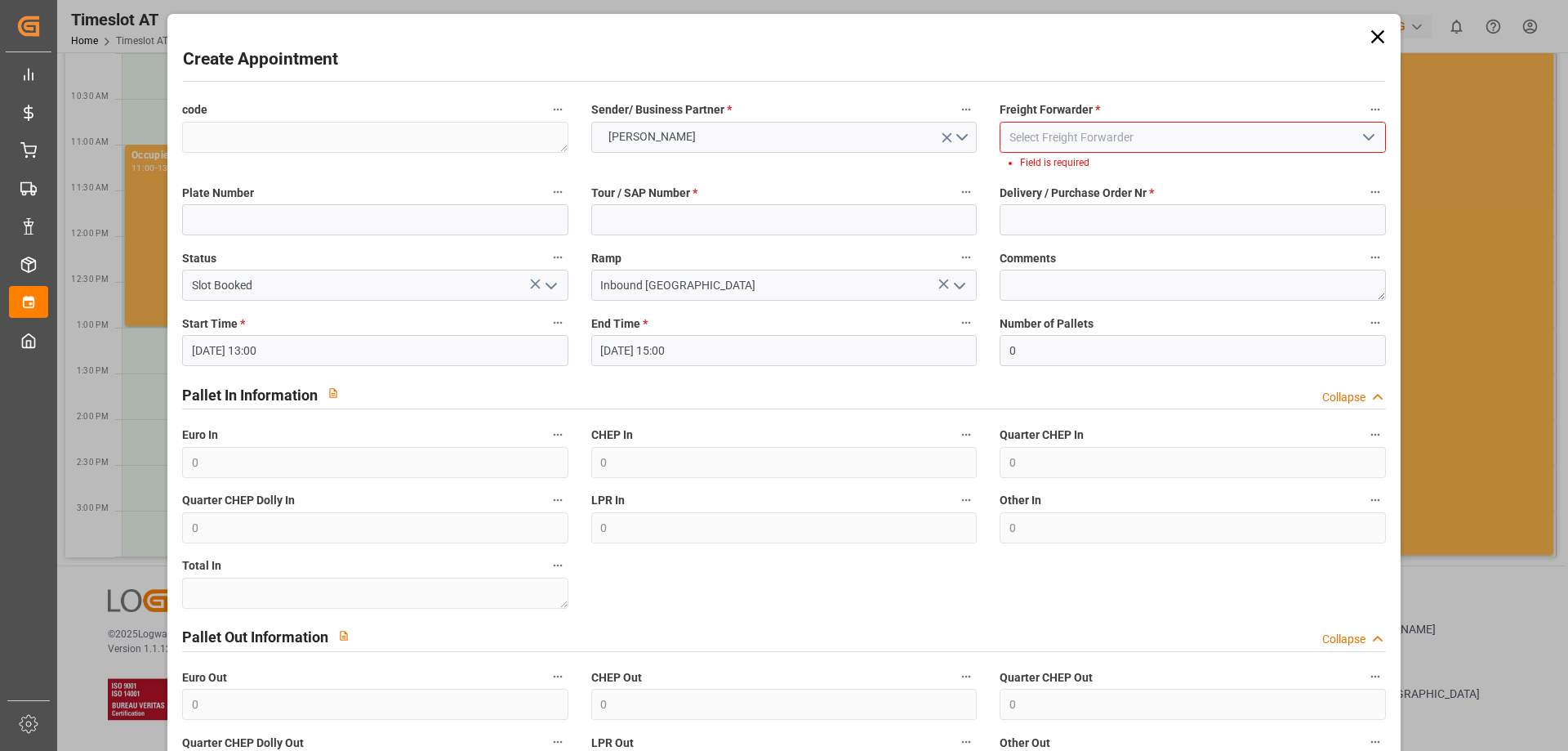
click at [1369, 136] on icon "open menu" at bounding box center [1369, 137] width 20 height 20
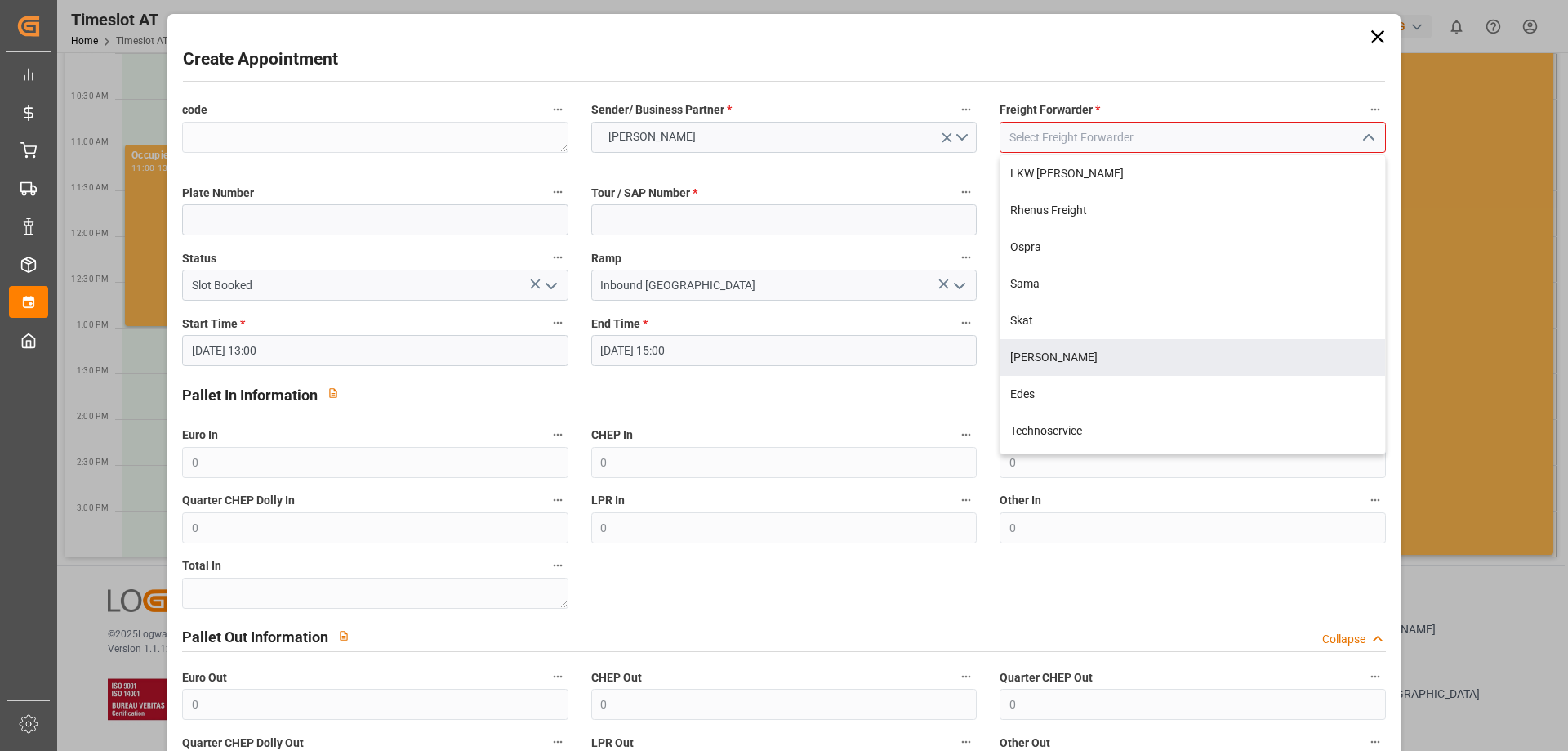
scroll to position [216, 0]
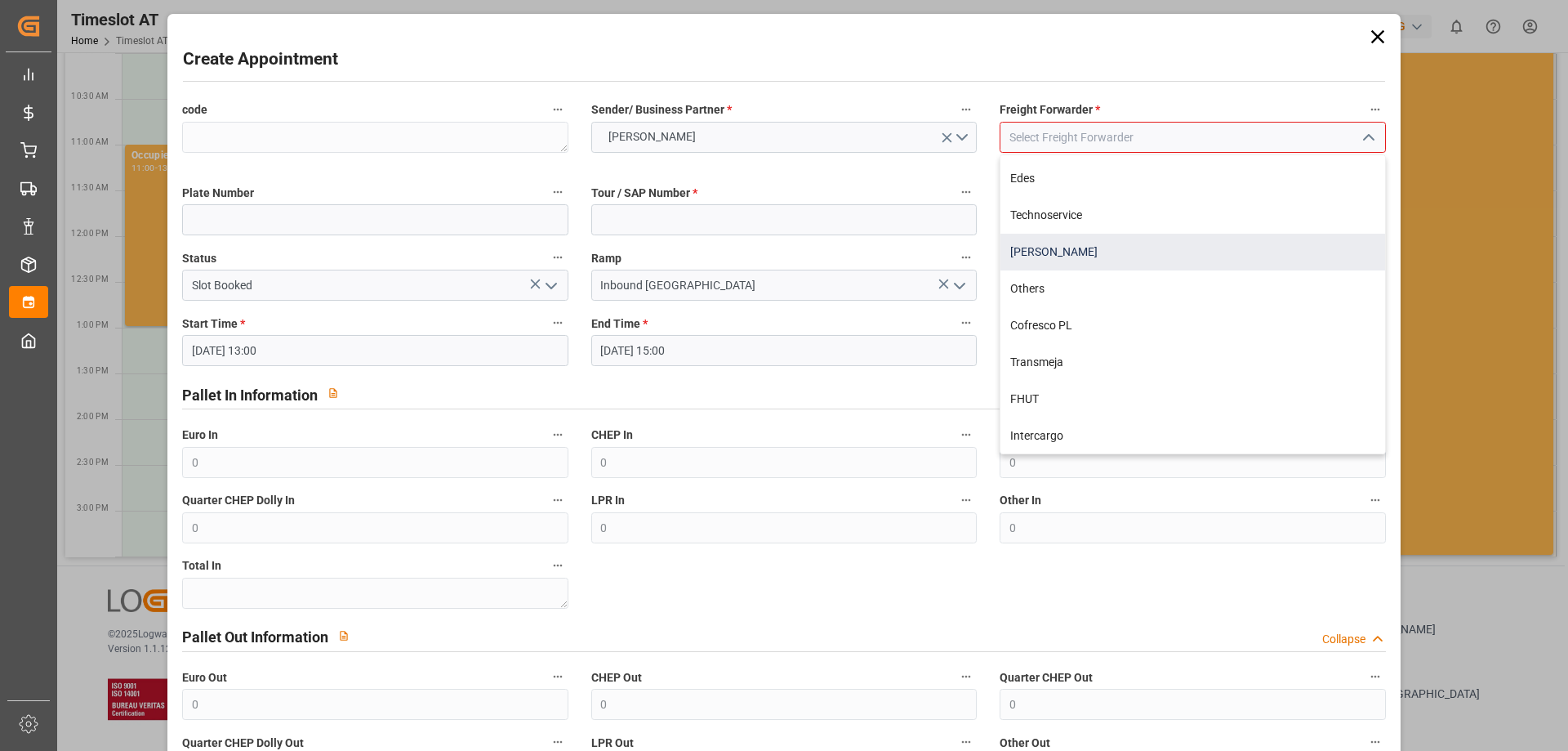
click at [1152, 265] on div "[PERSON_NAME]" at bounding box center [1192, 251] width 384 height 36
type input "[PERSON_NAME]"
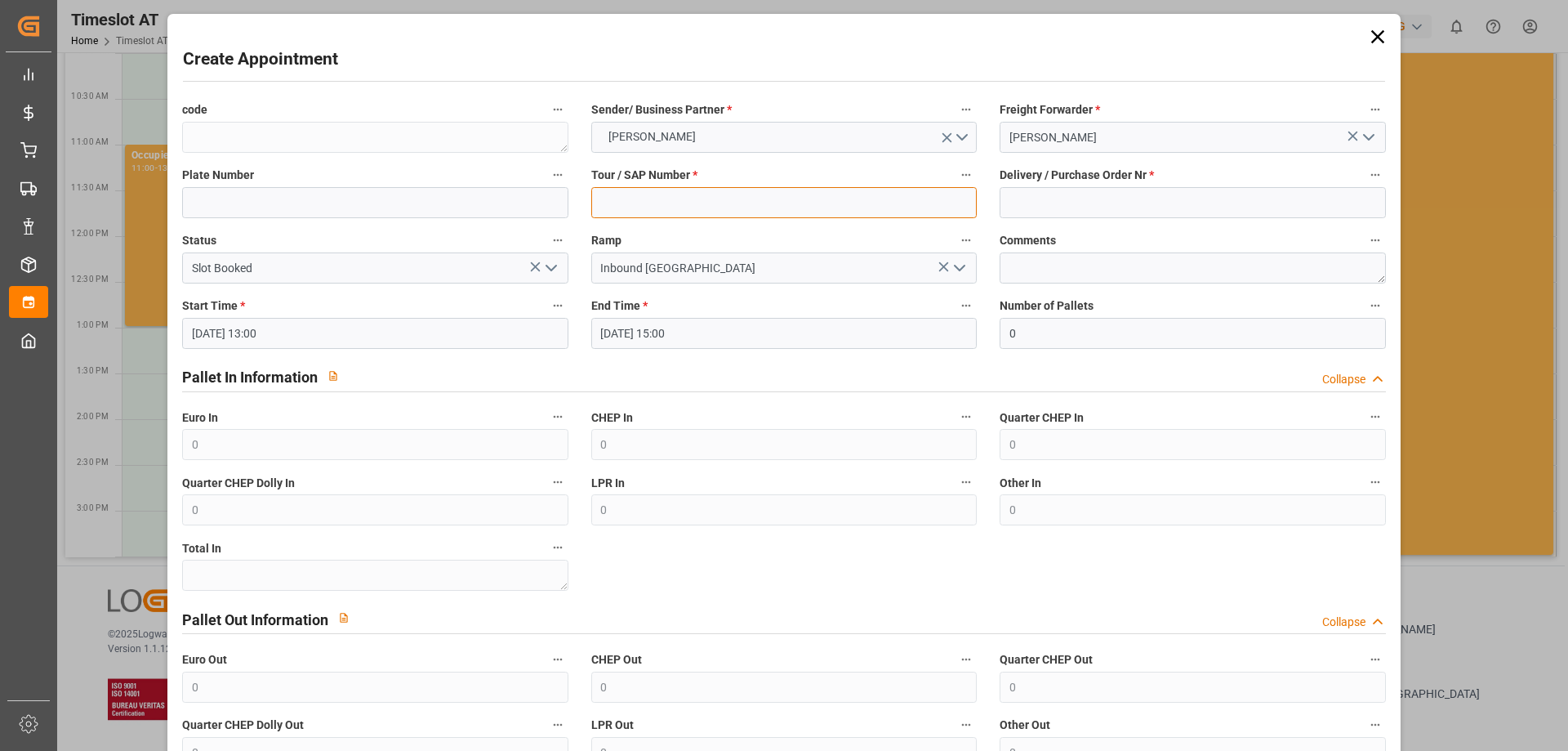
click at [672, 205] on input at bounding box center [784, 203] width 386 height 31
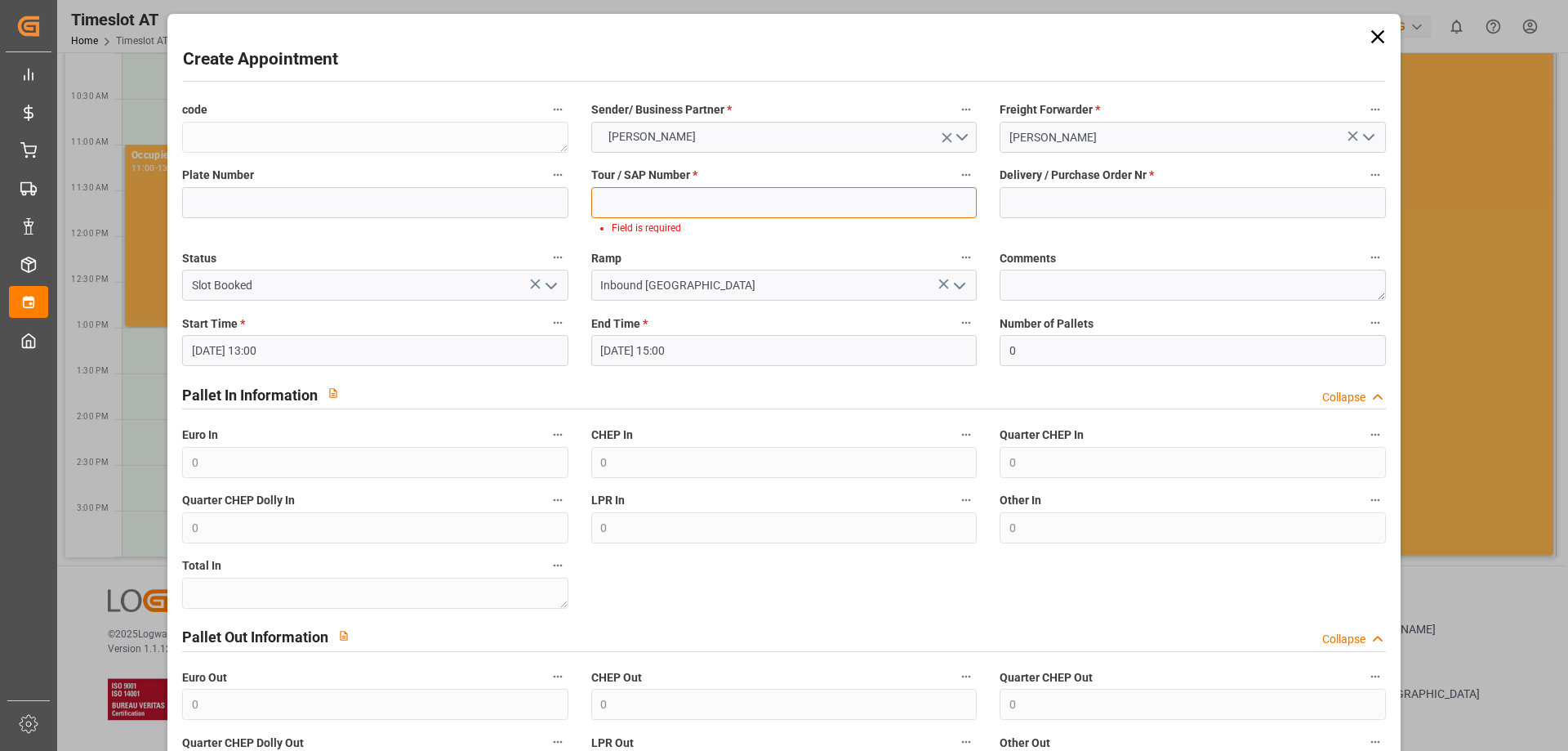
click at [693, 197] on input at bounding box center [784, 203] width 386 height 31
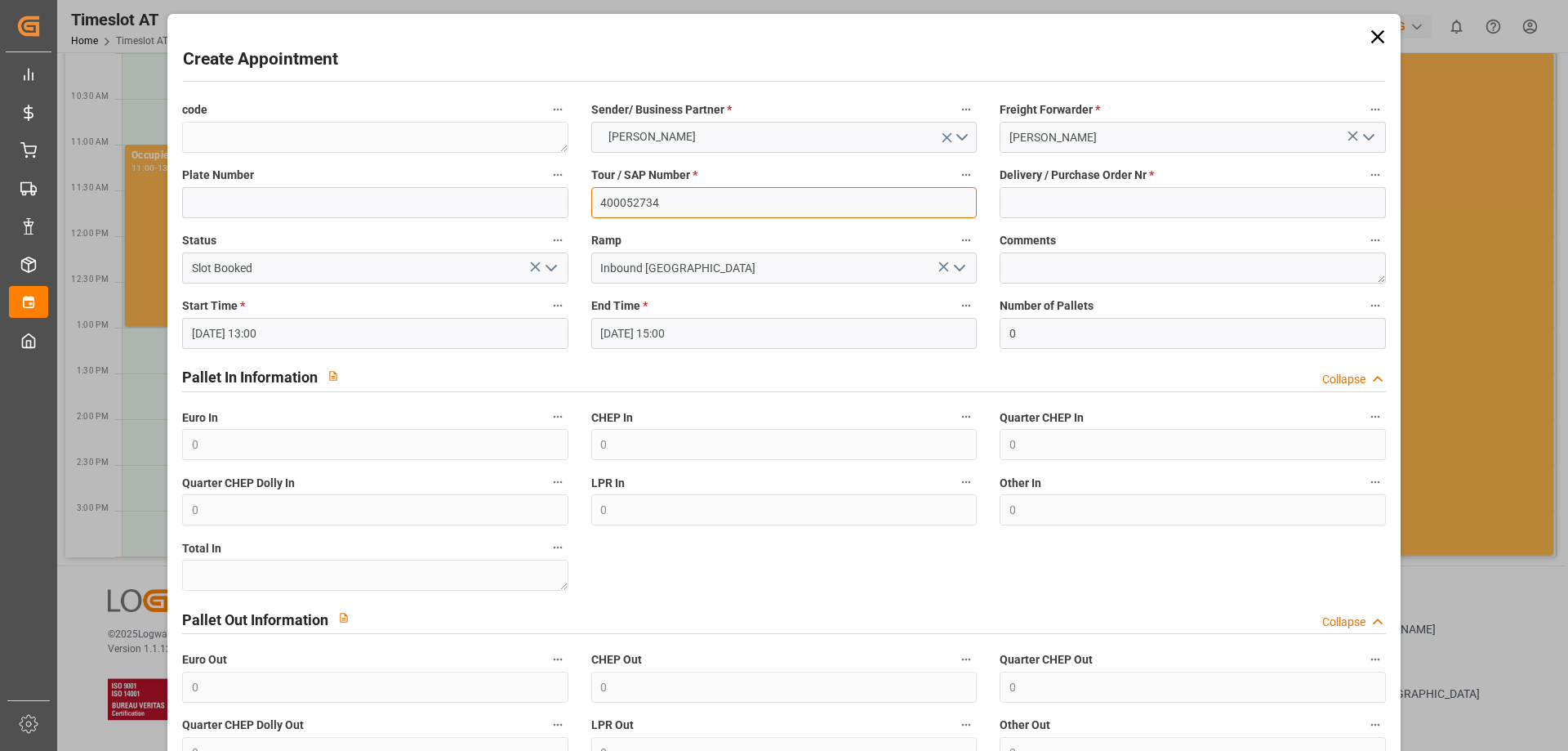
type input "400052734"
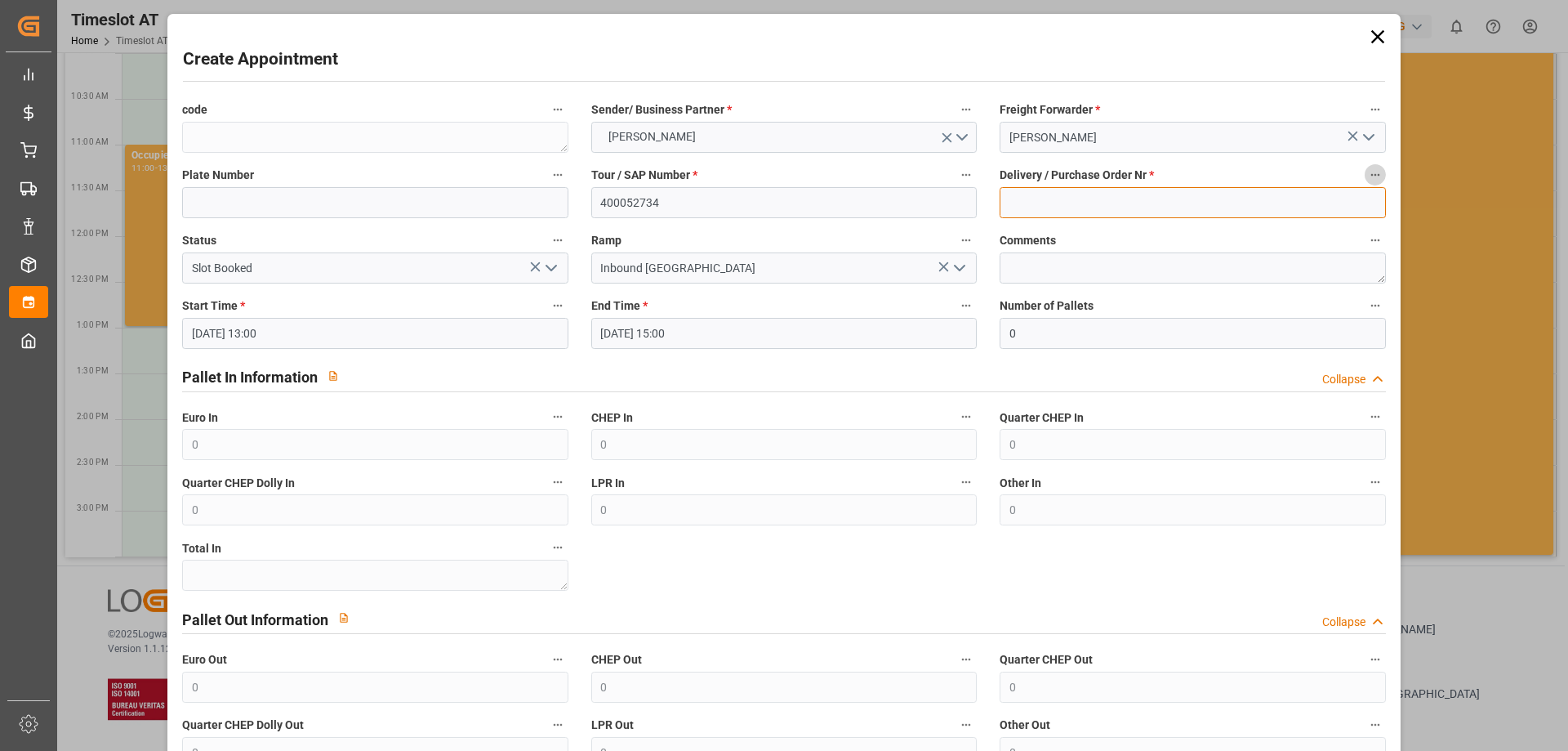
click at [1134, 199] on input at bounding box center [1192, 203] width 386 height 31
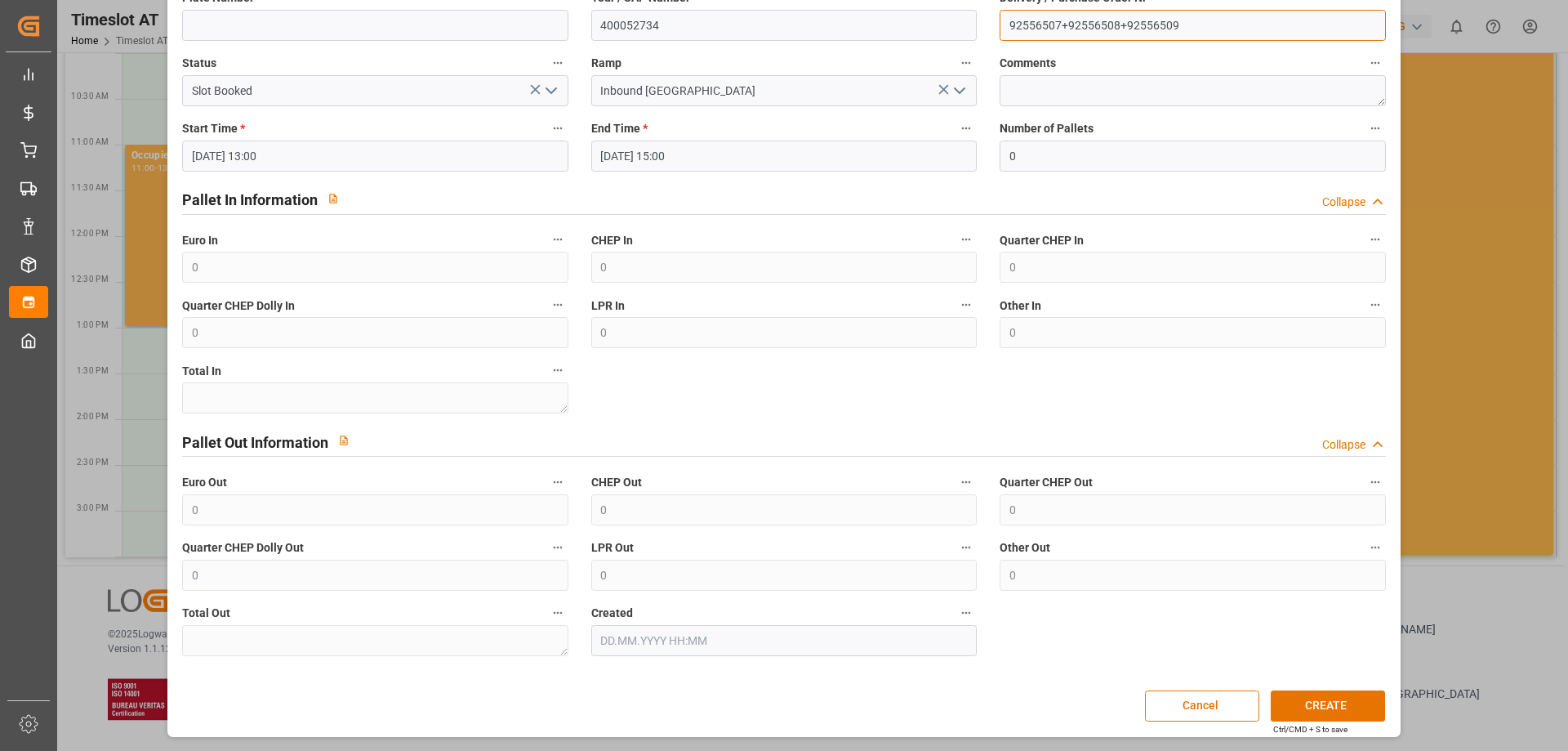
type input "92556507+92556508+92556509"
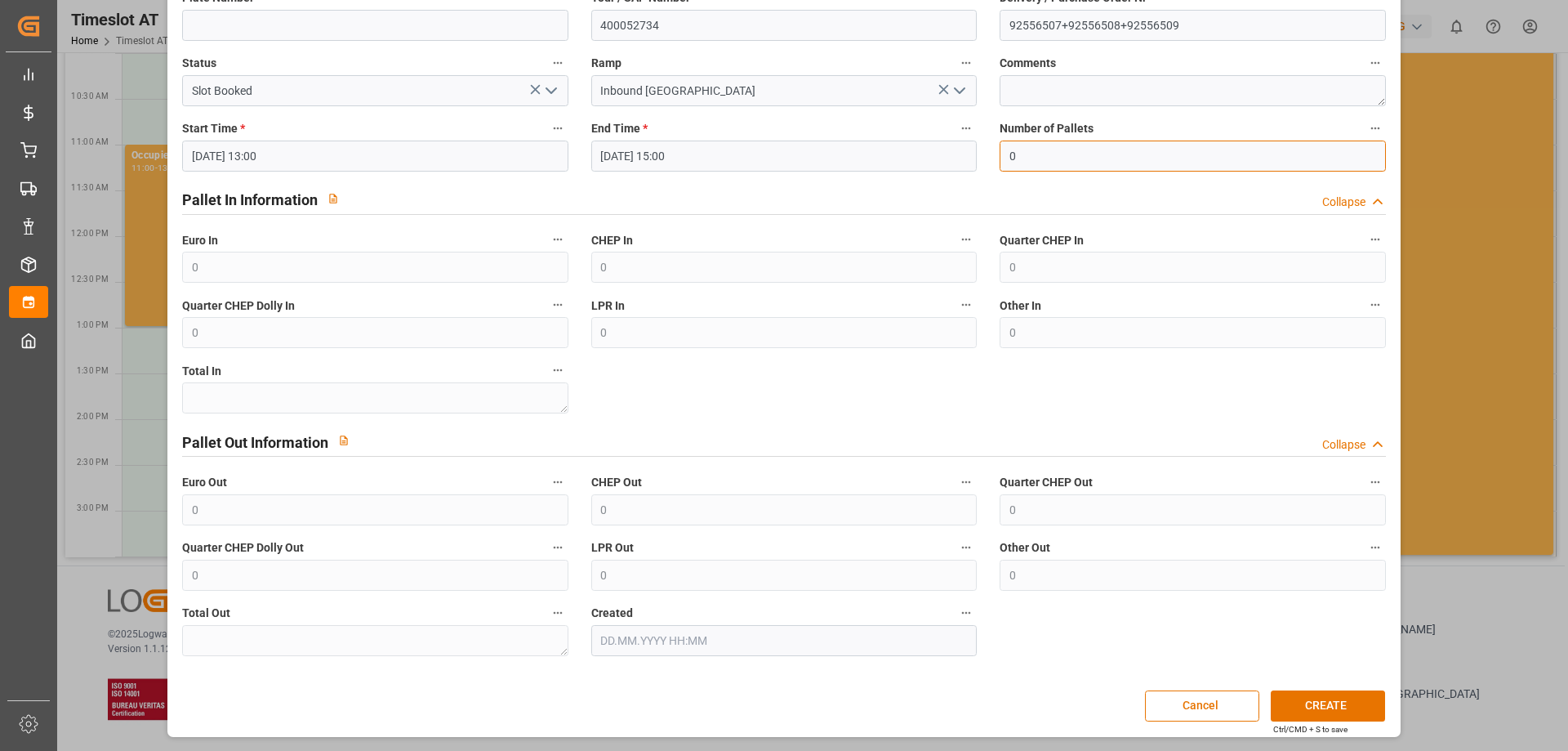
drag, startPoint x: 1037, startPoint y: 150, endPoint x: 964, endPoint y: 134, distance: 74.7
click at [971, 134] on div "code Sender/ Business Partner * [PERSON_NAME] Freight Forwarder * Gebr [PERSON_…" at bounding box center [784, 289] width 1226 height 746
type input "38"
click at [1306, 707] on button "CREATE" at bounding box center [1328, 706] width 114 height 31
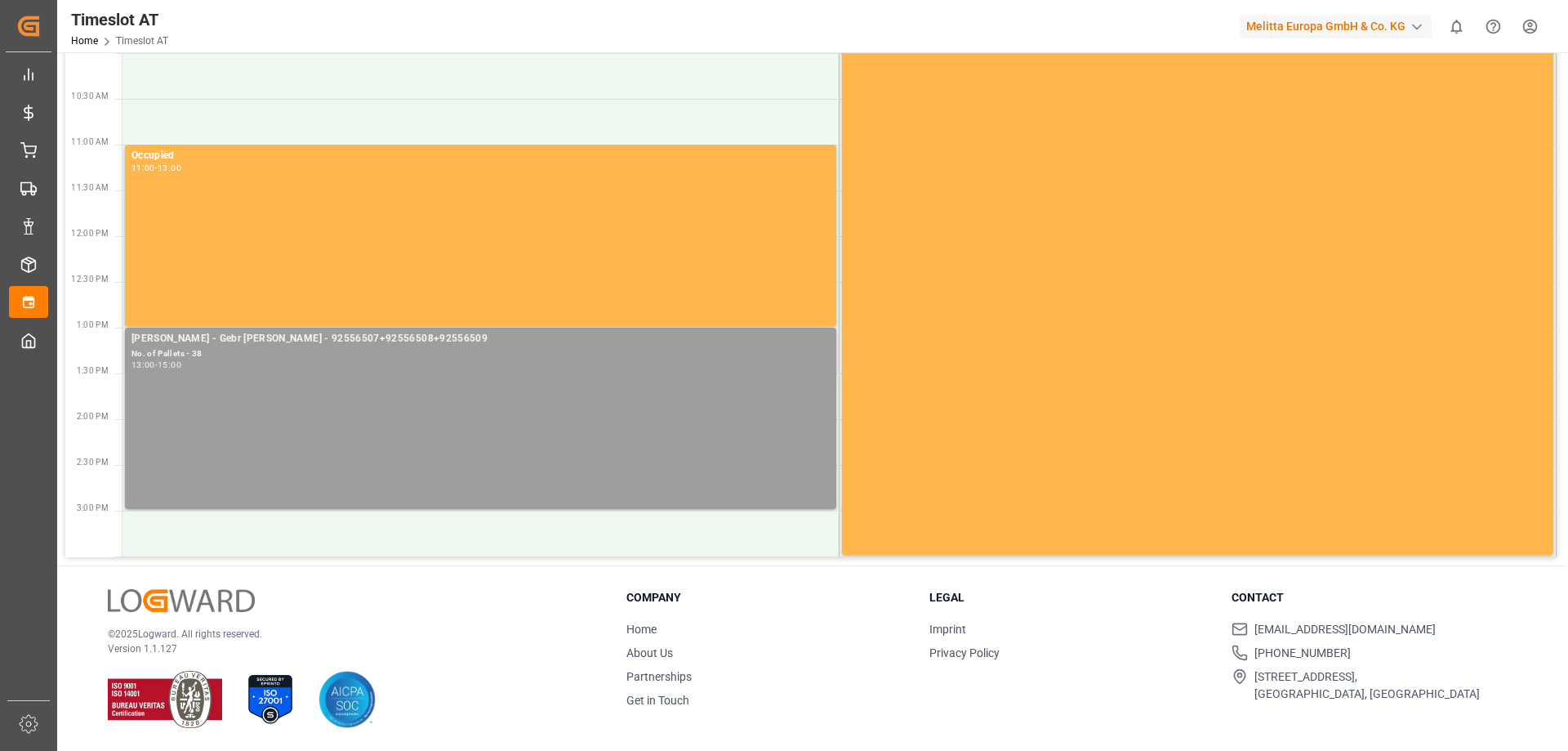
scroll to position [0, 0]
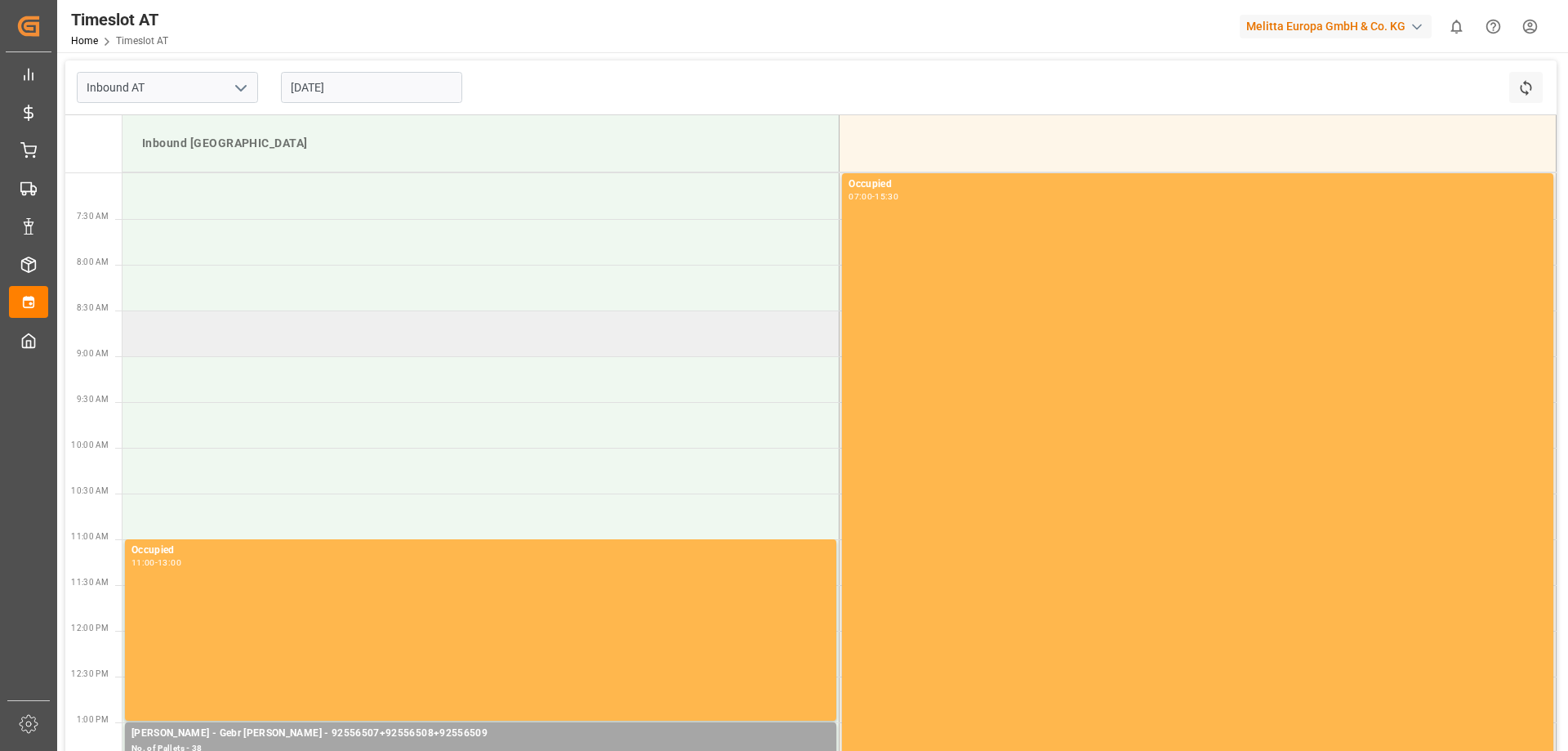
click at [552, 311] on td at bounding box center [481, 333] width 717 height 46
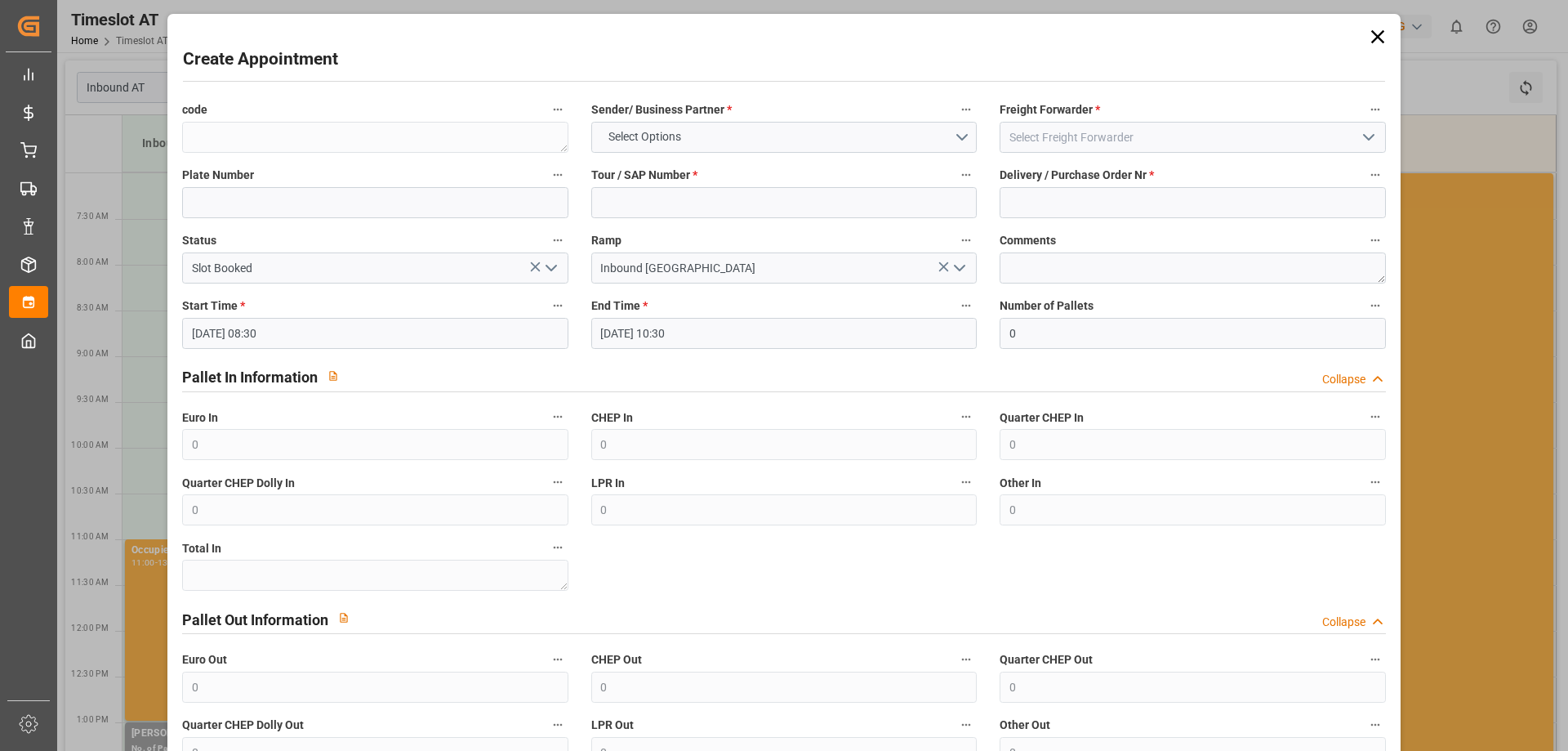
click at [1374, 40] on icon at bounding box center [1378, 36] width 23 height 23
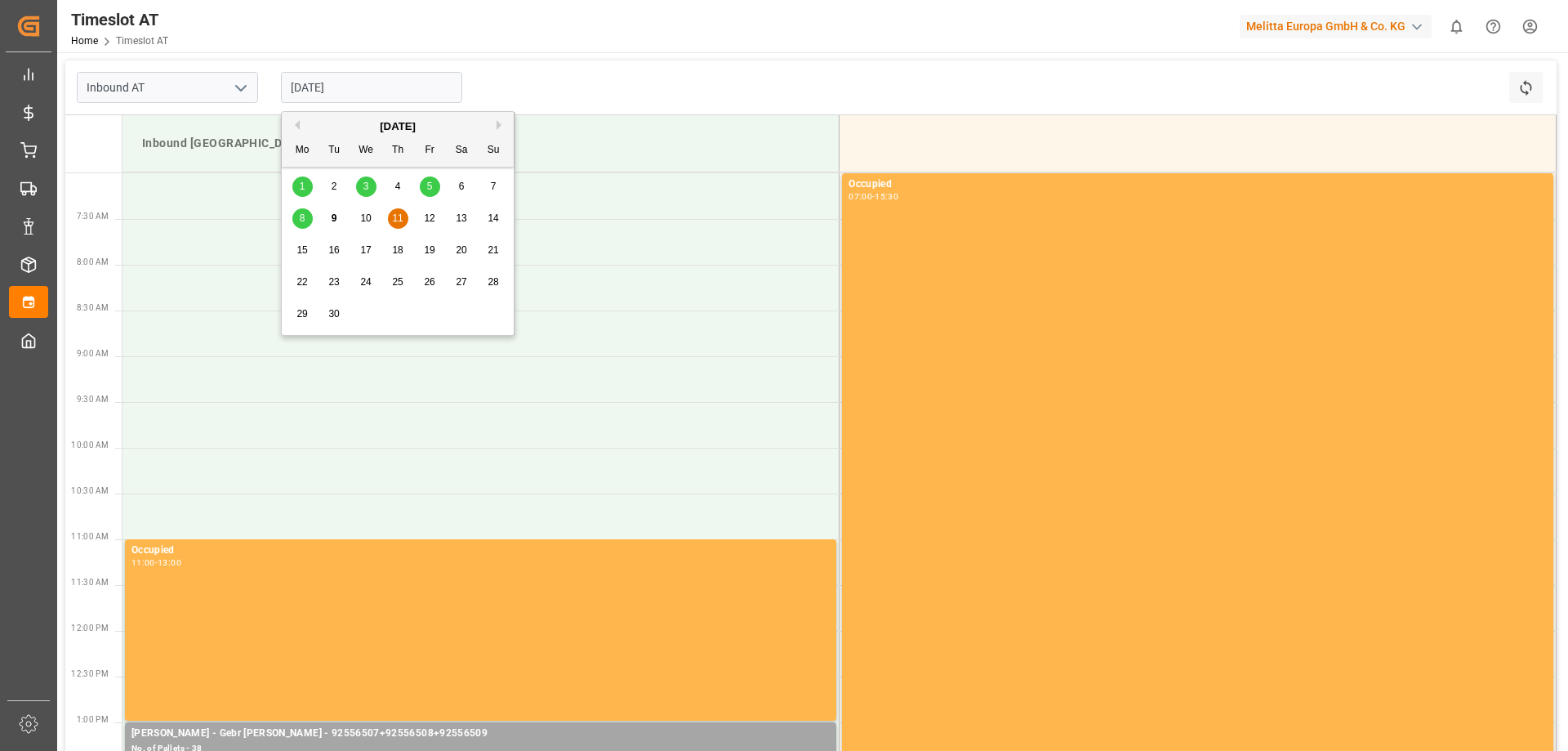
click at [359, 84] on input "[DATE]" at bounding box center [371, 87] width 182 height 31
click at [430, 219] on span "12" at bounding box center [429, 218] width 11 height 12
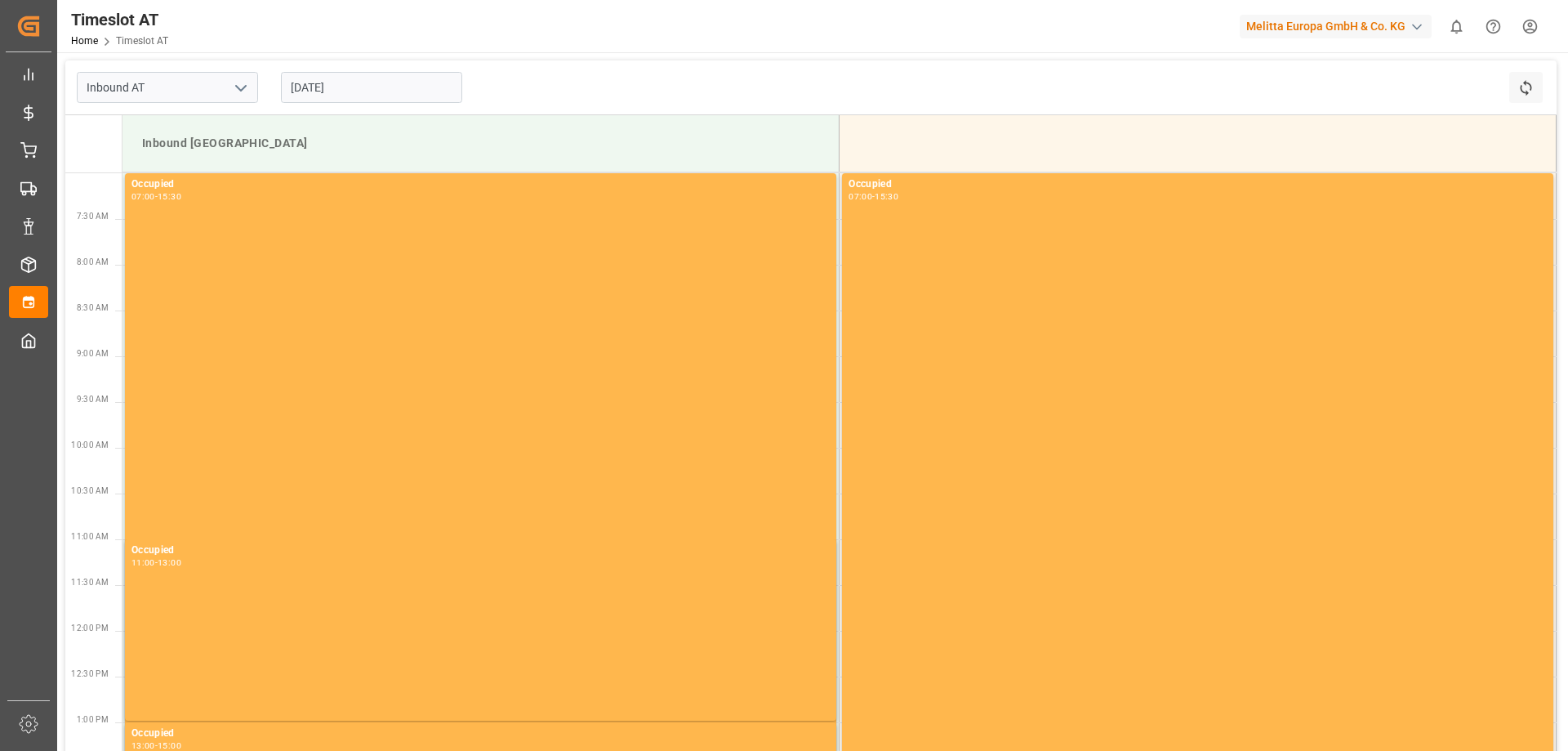
click at [362, 98] on input "[DATE]" at bounding box center [371, 87] width 182 height 31
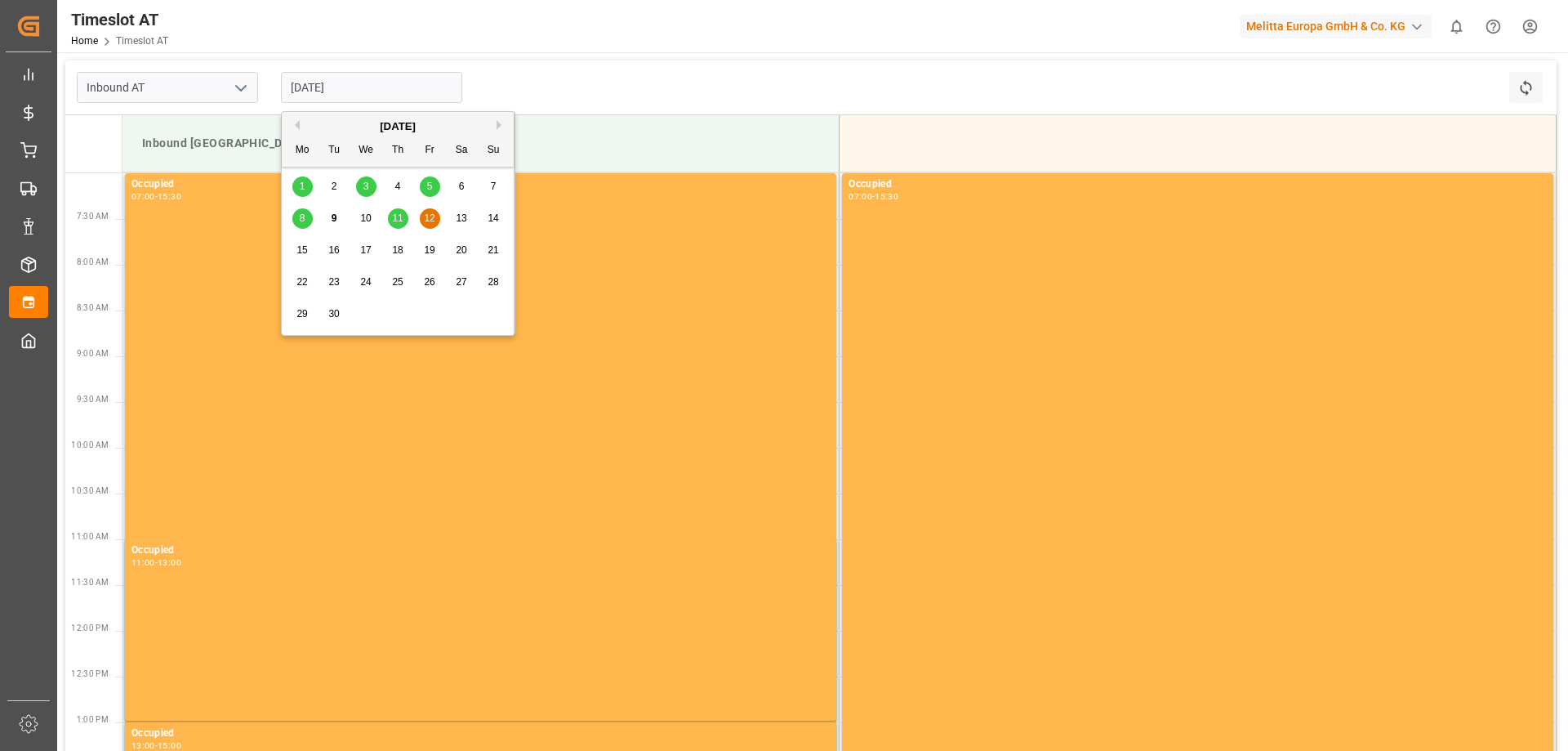
click at [394, 226] on div "11" at bounding box center [398, 219] width 21 height 20
type input "[DATE]"
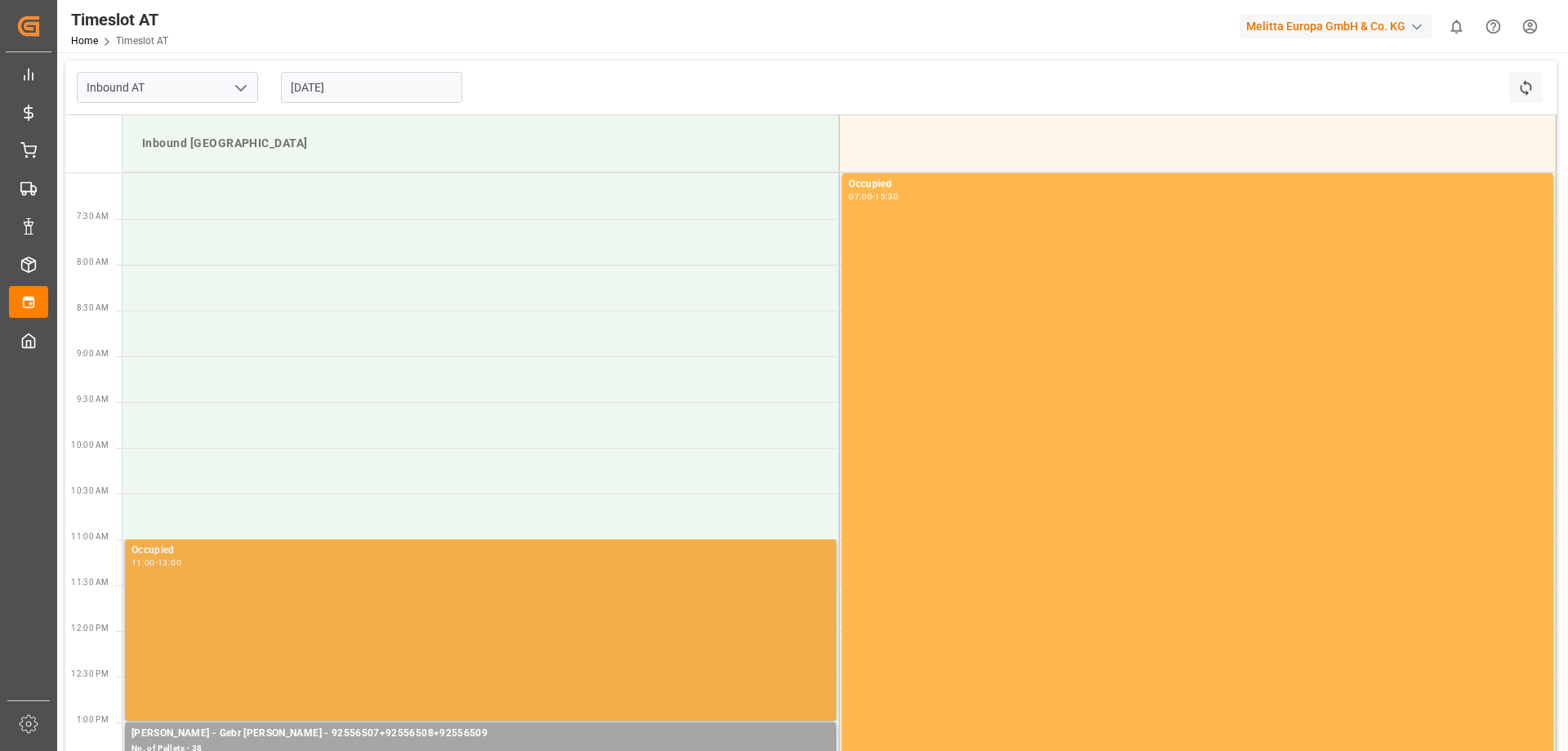
scroll to position [395, 0]
